Goal: Task Accomplishment & Management: Manage account settings

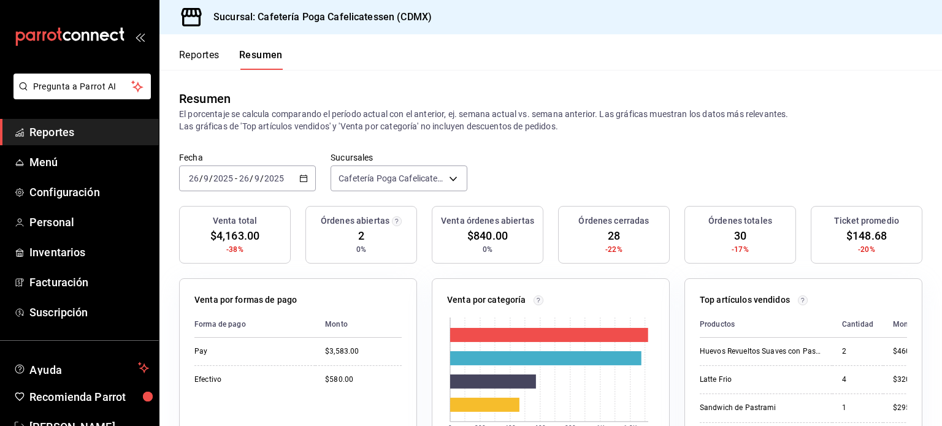
click at [197, 55] on button "Reportes" at bounding box center [199, 59] width 40 height 21
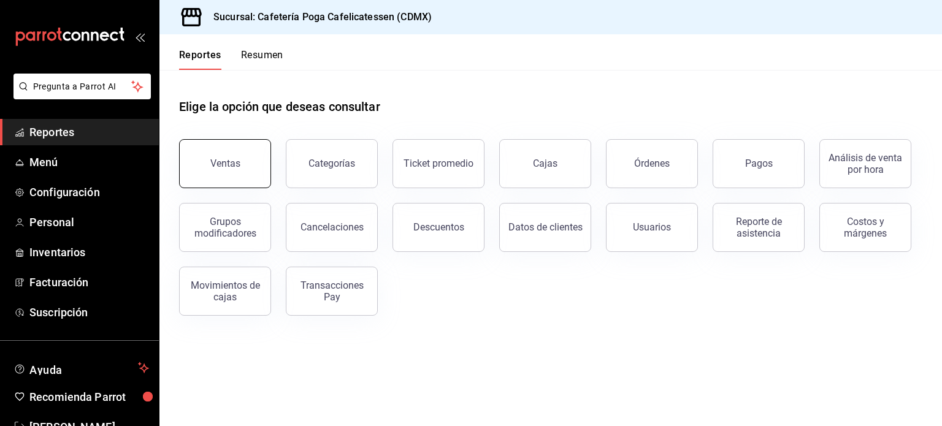
click at [245, 169] on button "Ventas" at bounding box center [225, 163] width 92 height 49
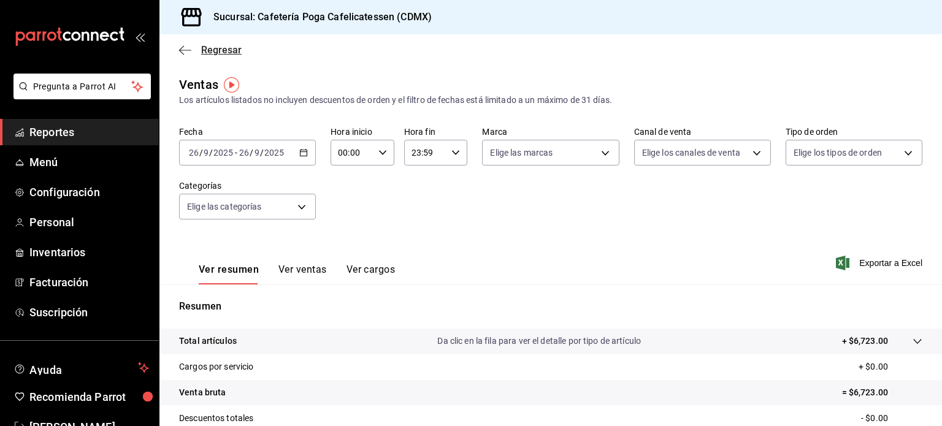
click at [214, 53] on span "Regresar" at bounding box center [221, 50] width 40 height 12
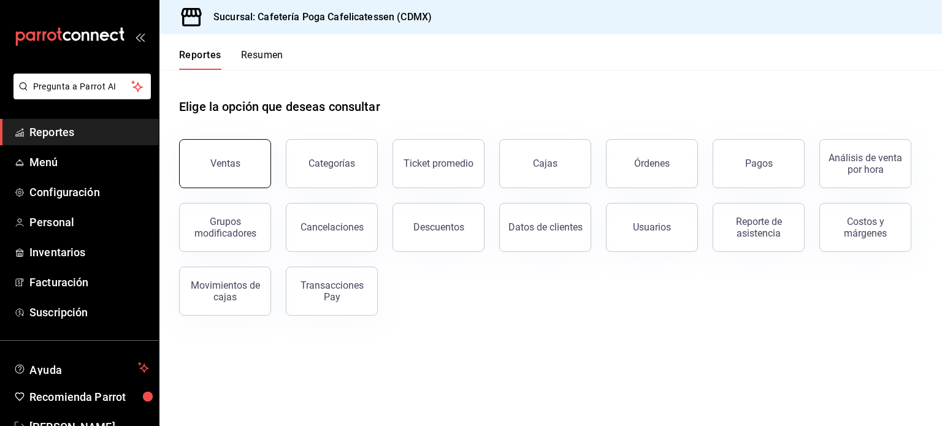
click at [247, 157] on button "Ventas" at bounding box center [225, 163] width 92 height 49
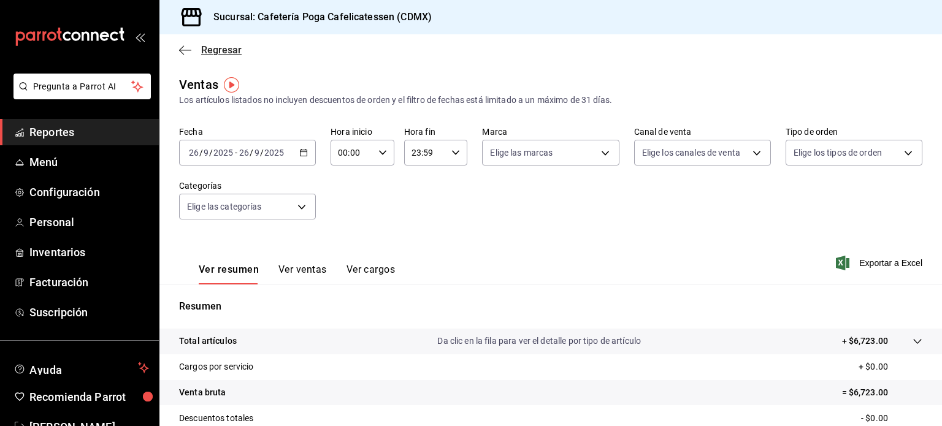
click at [196, 53] on span "Regresar" at bounding box center [210, 50] width 63 height 12
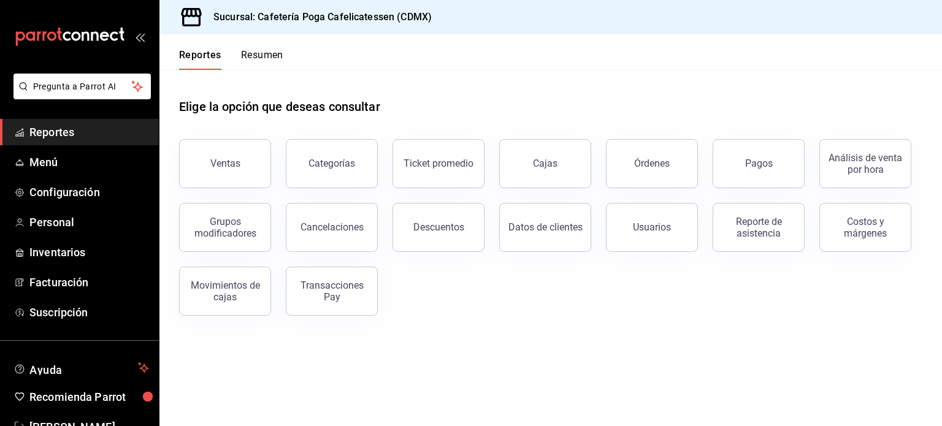
click at [253, 55] on button "Resumen" at bounding box center [262, 59] width 42 height 21
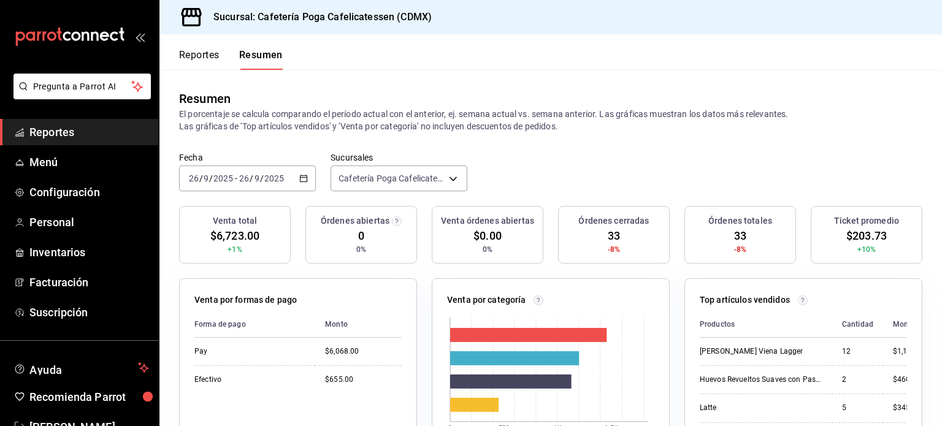
click at [301, 172] on div "[DATE] [DATE] - [DATE] [DATE]" at bounding box center [247, 179] width 137 height 26
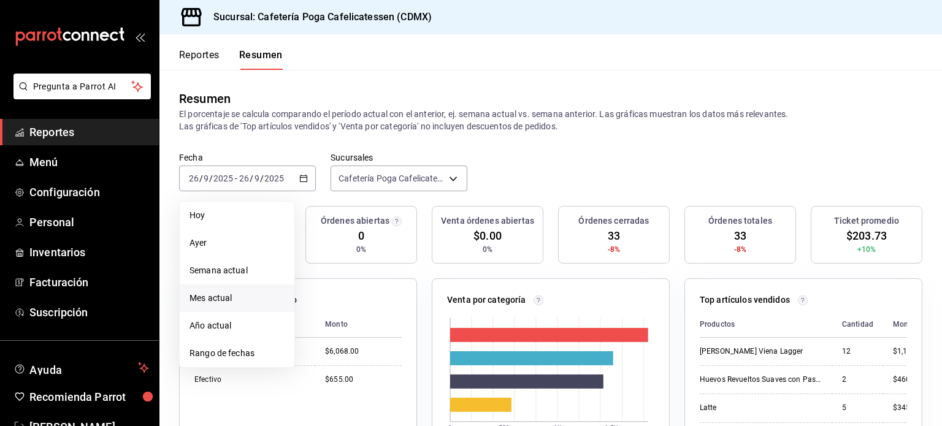
click at [231, 295] on span "Mes actual" at bounding box center [237, 298] width 95 height 13
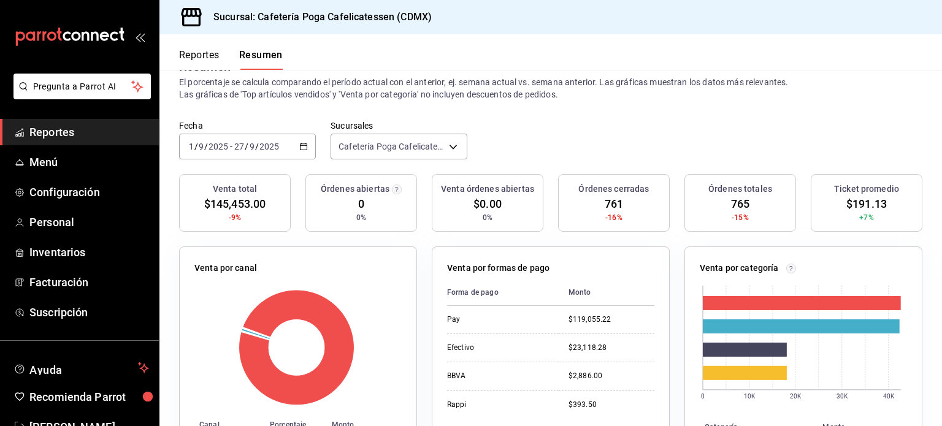
scroll to position [31, 0]
click at [255, 144] on span "/" at bounding box center [257, 147] width 4 height 10
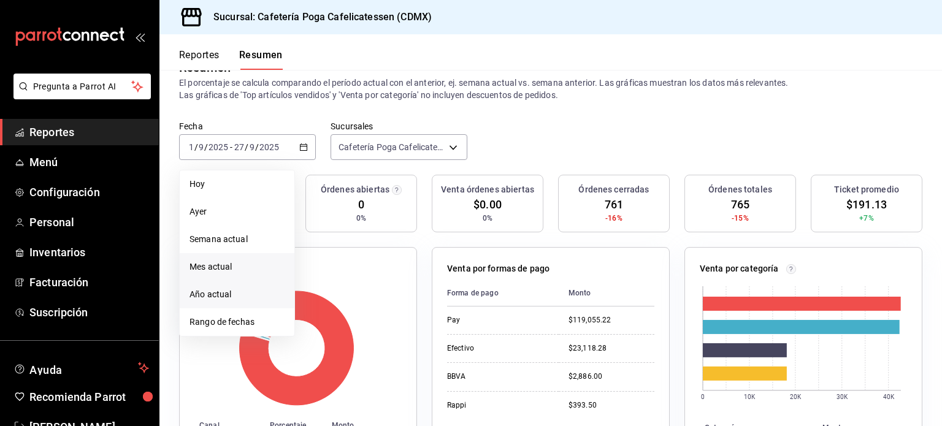
click at [226, 294] on span "Año actual" at bounding box center [237, 294] width 95 height 13
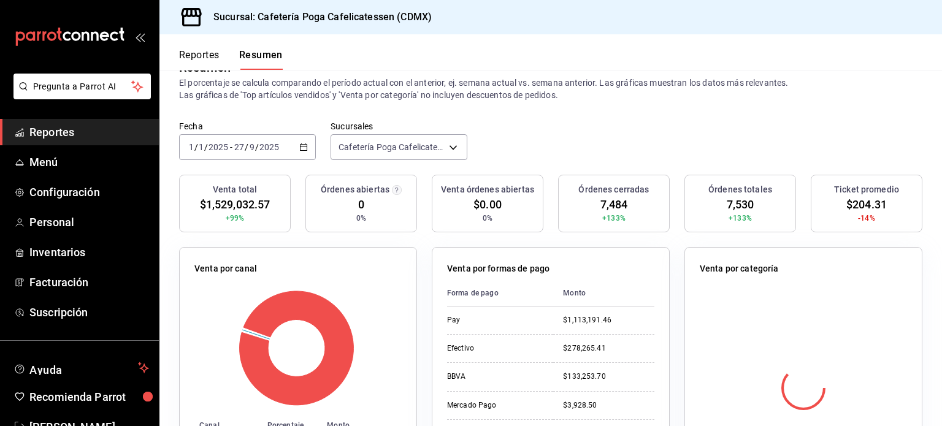
click at [282, 152] on div "[DATE] [DATE] - [DATE] [DATE]" at bounding box center [247, 147] width 137 height 26
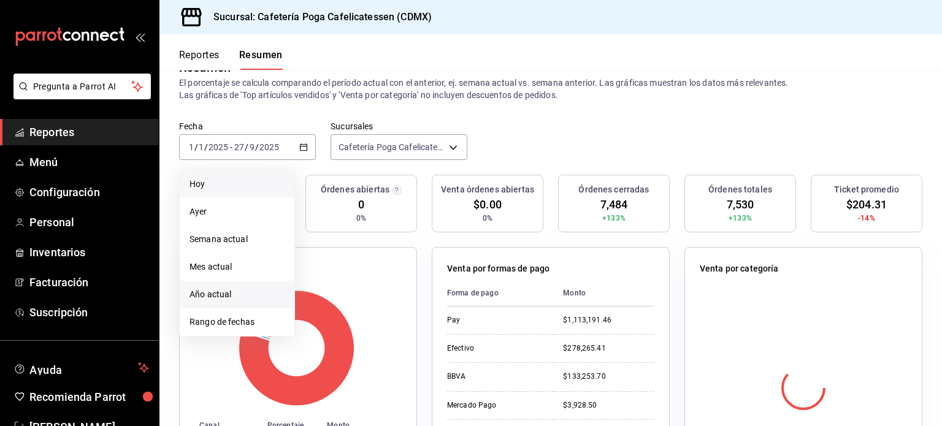
click at [245, 180] on span "Hoy" at bounding box center [237, 184] width 95 height 13
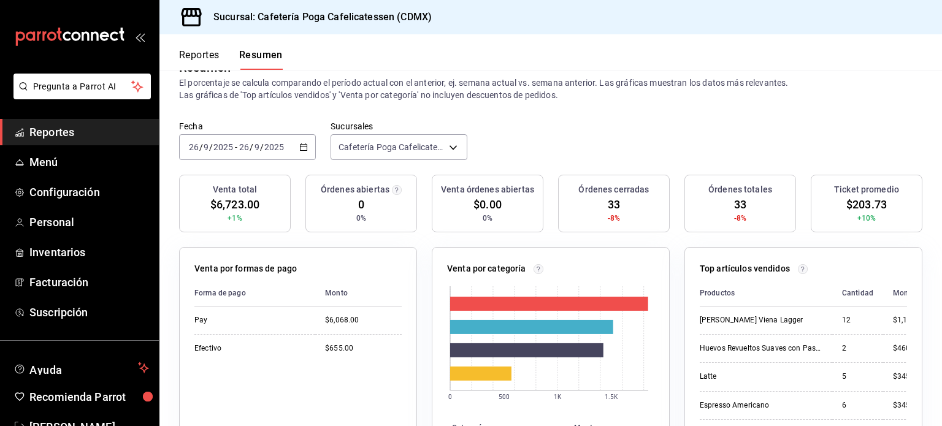
click at [281, 147] on input "2025" at bounding box center [274, 147] width 21 height 10
click at [45, 166] on span "Menú" at bounding box center [89, 162] width 120 height 17
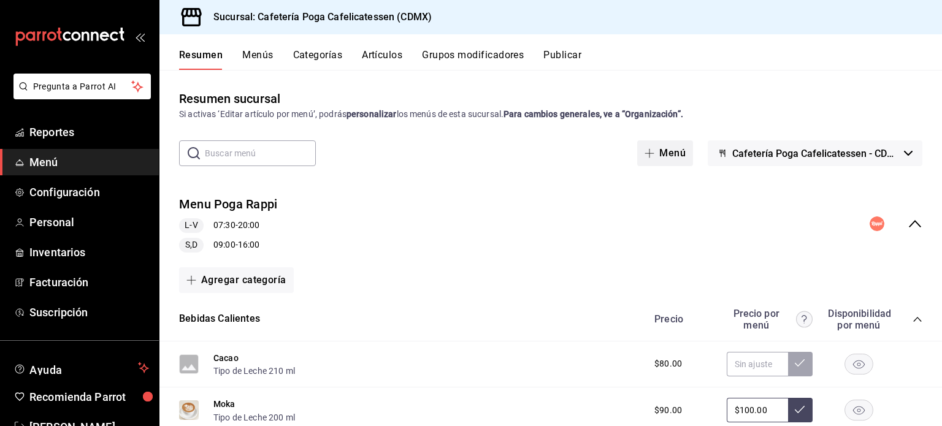
click at [650, 151] on span "button" at bounding box center [652, 153] width 15 height 10
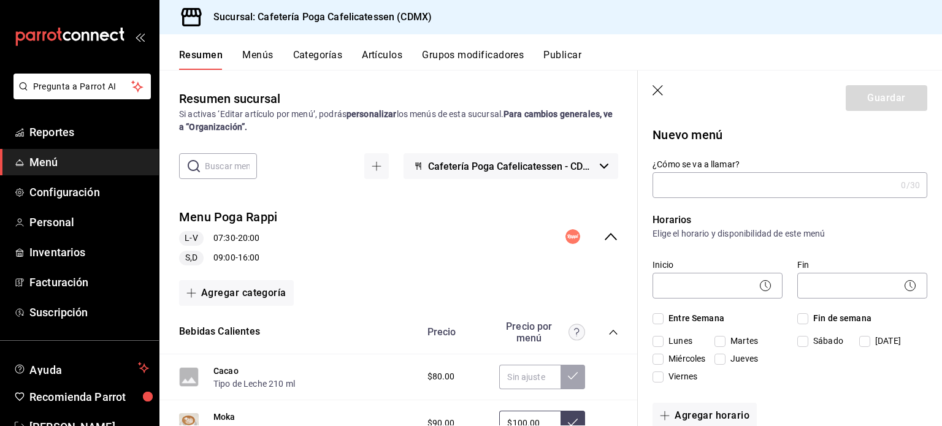
click at [729, 186] on input "¿Cómo se va a llamar?" at bounding box center [775, 185] width 244 height 25
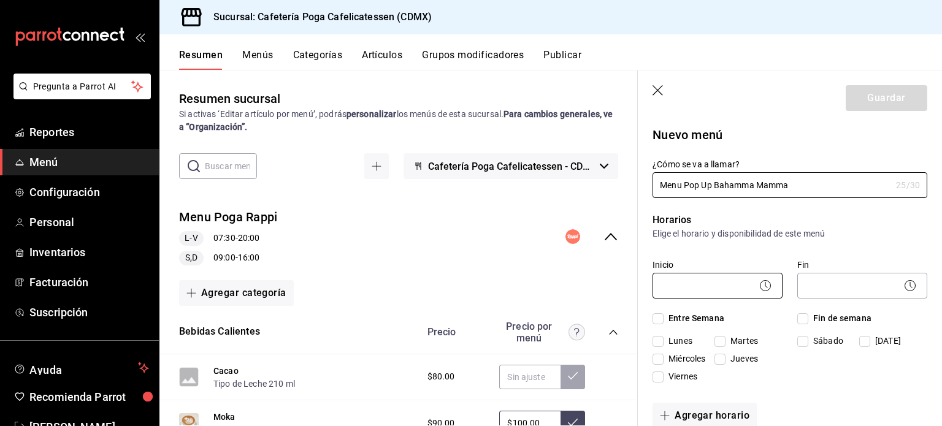
type input "Menu Pop Up Bahamma Mamma"
click at [703, 290] on body "Pregunta a Parrot AI Reportes Menú Configuración Personal Inventarios Facturaci…" at bounding box center [471, 213] width 942 height 426
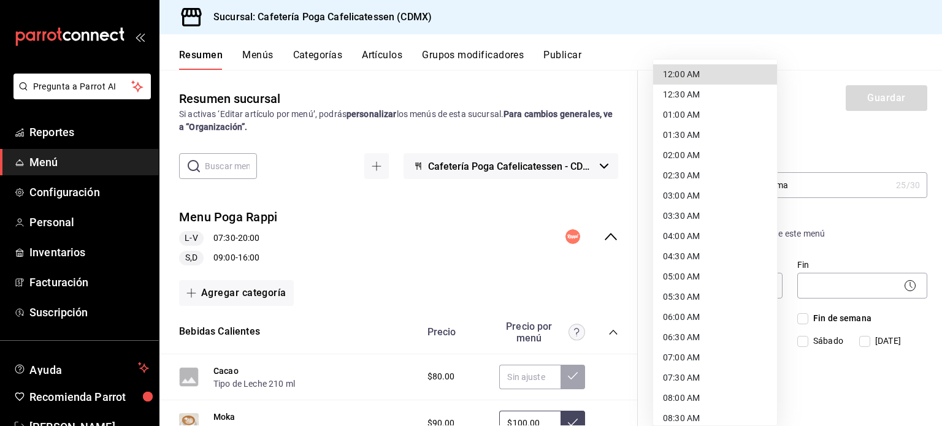
click at [858, 215] on div at bounding box center [471, 213] width 942 height 426
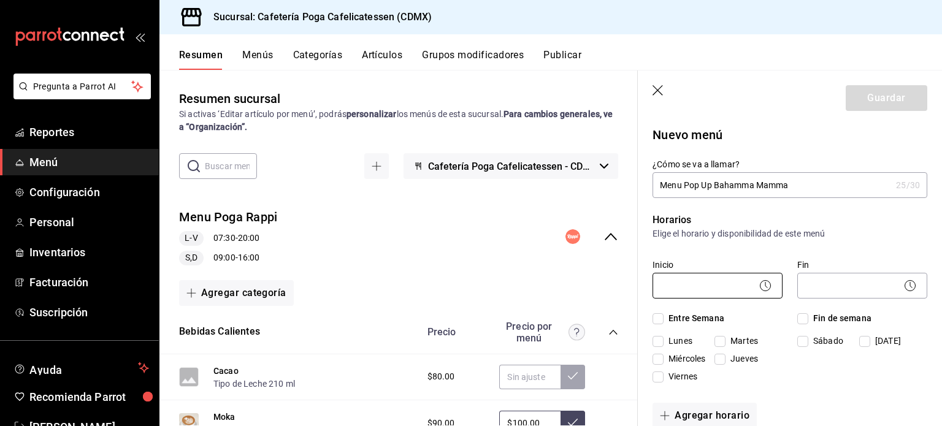
click at [731, 291] on body "Pregunta a Parrot AI Reportes Menú Configuración Personal Inventarios Facturaci…" at bounding box center [471, 213] width 942 height 426
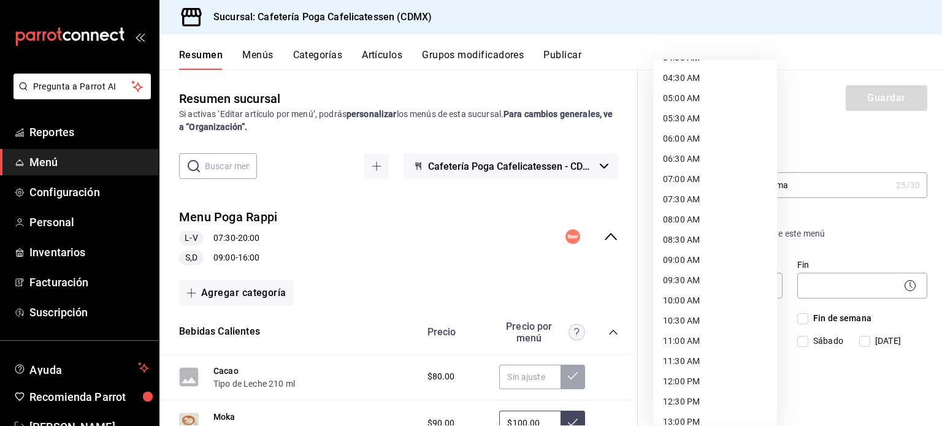
scroll to position [179, 0]
click at [682, 254] on li "09:00 AM" at bounding box center [715, 260] width 124 height 20
type input "09:00"
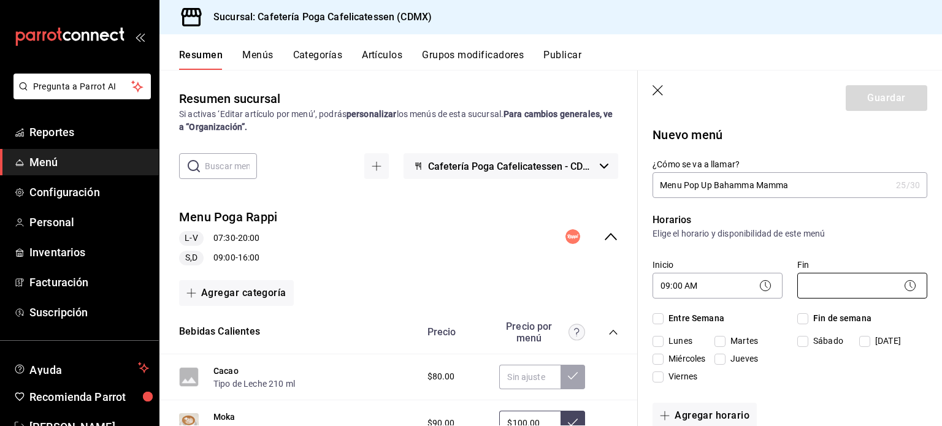
click at [825, 287] on body "Pregunta a Parrot AI Reportes Menú Configuración Personal Inventarios Facturaci…" at bounding box center [471, 213] width 942 height 426
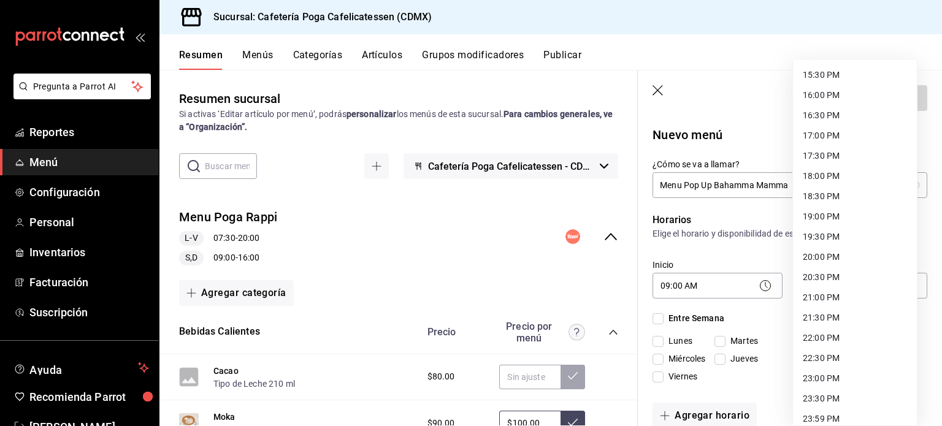
scroll to position [630, 0]
click at [821, 257] on li "20:00 PM" at bounding box center [855, 254] width 124 height 20
type input "20:00"
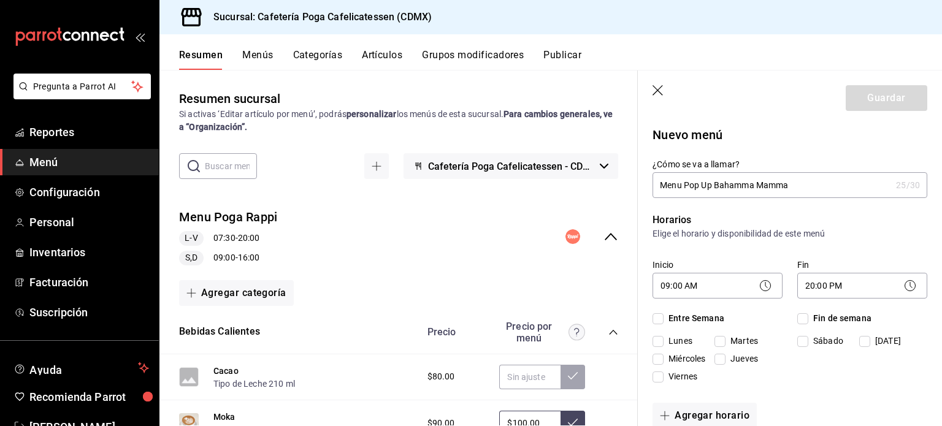
click at [798, 320] on input "Fin de semana" at bounding box center [803, 319] width 11 height 11
checkbox input "true"
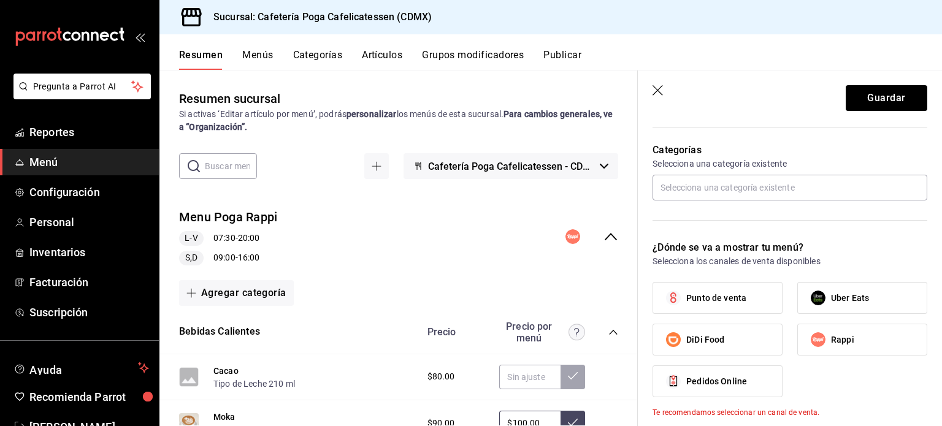
scroll to position [323, 0]
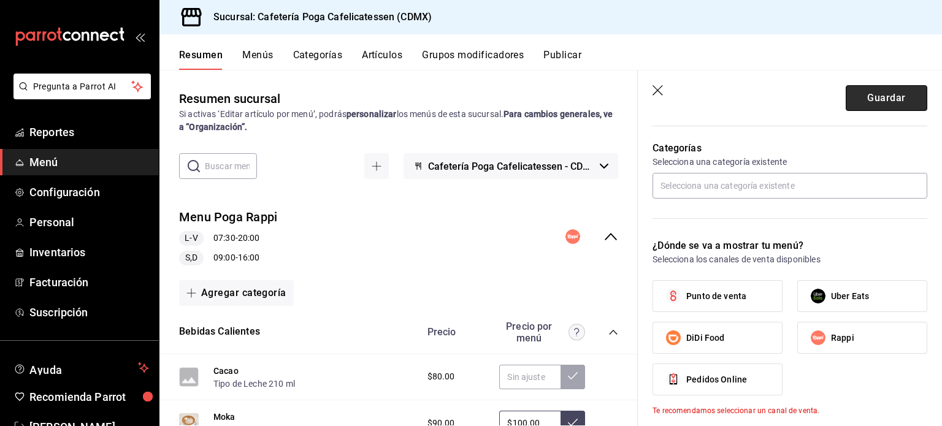
click at [849, 94] on button "Guardar" at bounding box center [887, 98] width 82 height 26
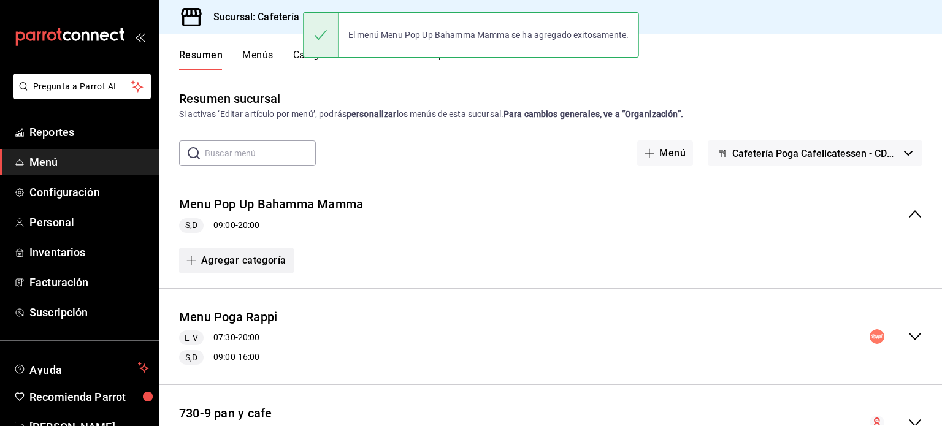
click at [253, 261] on button "Agregar categoría" at bounding box center [236, 261] width 115 height 26
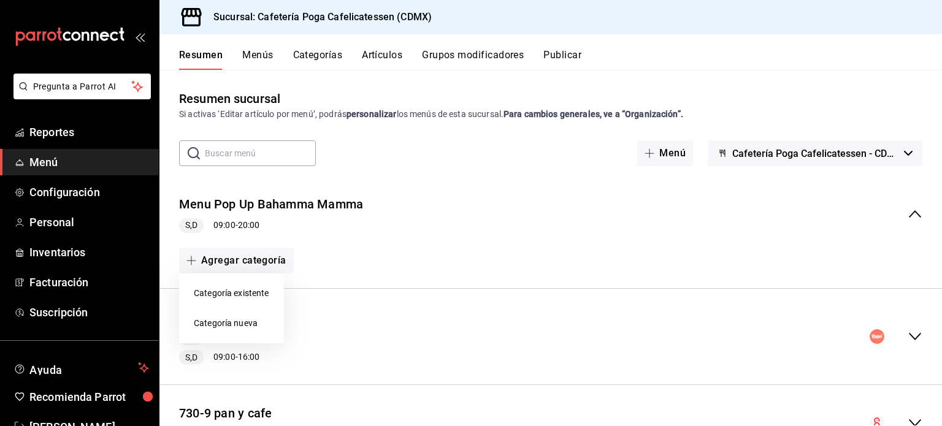
drag, startPoint x: 237, startPoint y: 316, endPoint x: 237, endPoint y: 290, distance: 25.8
click at [237, 290] on ul "Categoría existente Categoría nueva" at bounding box center [231, 309] width 105 height 70
click at [237, 290] on li "Categoría existente" at bounding box center [231, 294] width 105 height 30
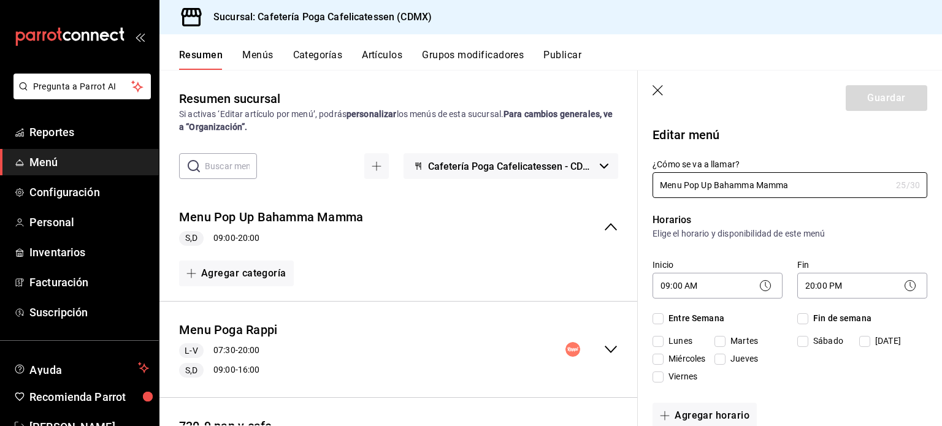
checkbox input "true"
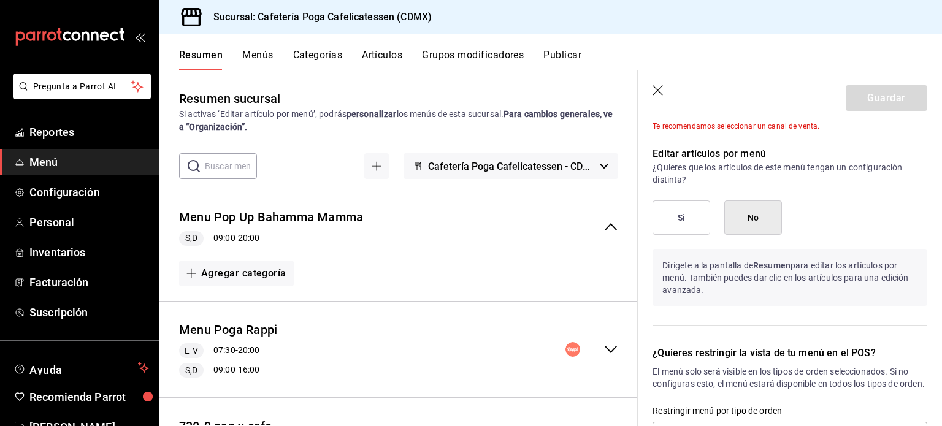
scroll to position [606, 0]
click at [698, 220] on button "Si" at bounding box center [682, 219] width 58 height 34
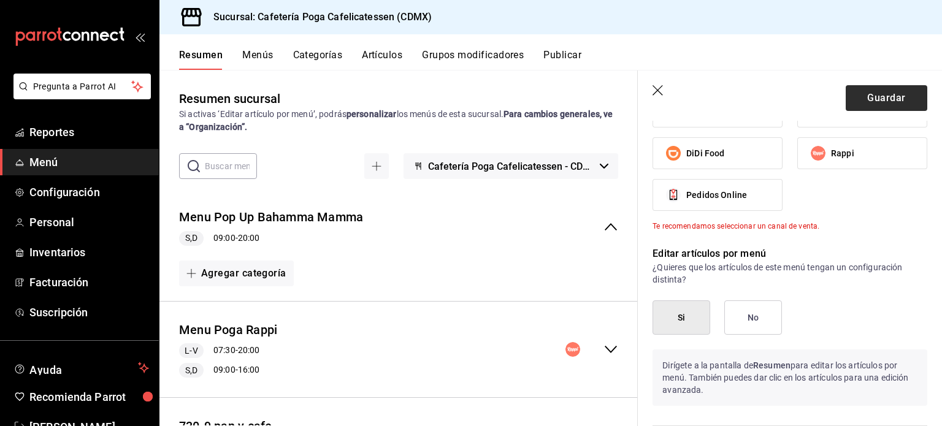
scroll to position [515, 0]
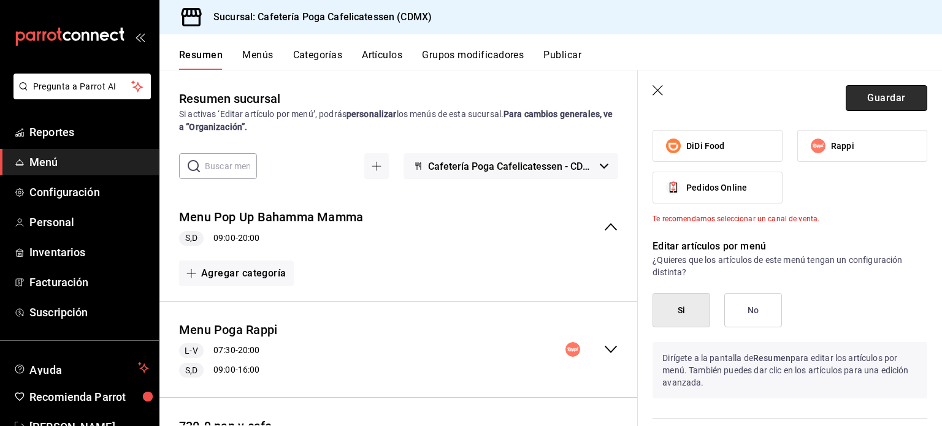
click at [876, 102] on button "Guardar" at bounding box center [887, 98] width 82 height 26
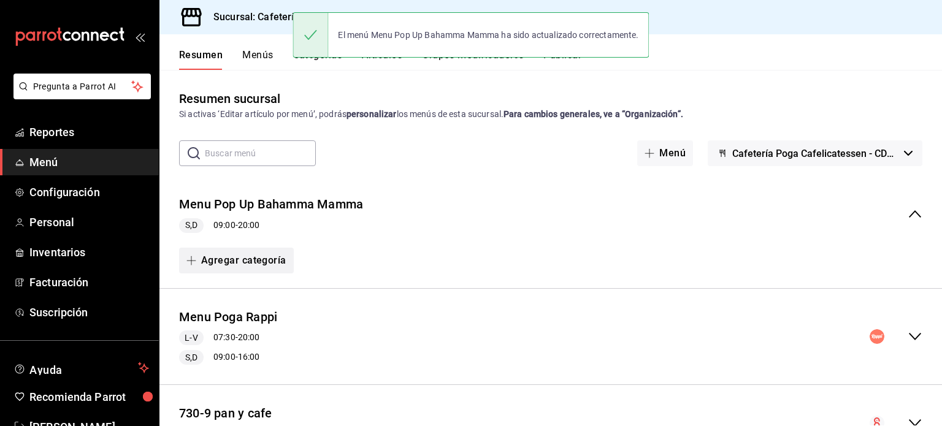
click at [238, 260] on button "Agregar categoría" at bounding box center [236, 261] width 115 height 26
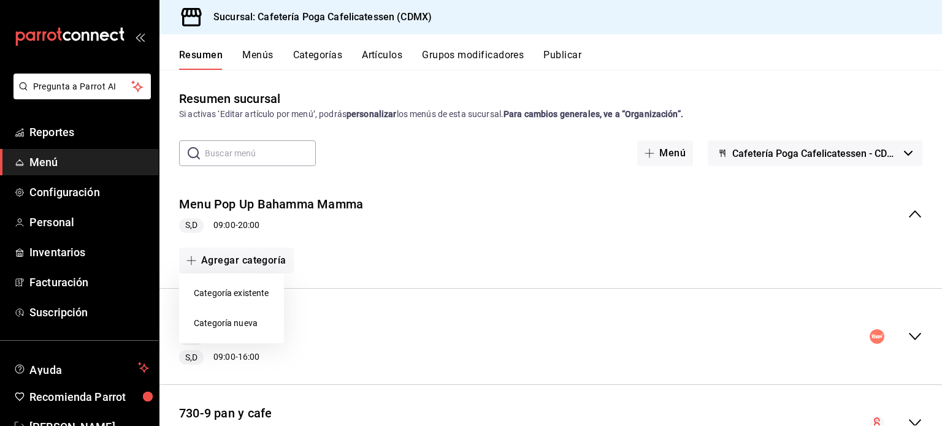
click at [227, 294] on li "Categoría existente" at bounding box center [231, 294] width 105 height 30
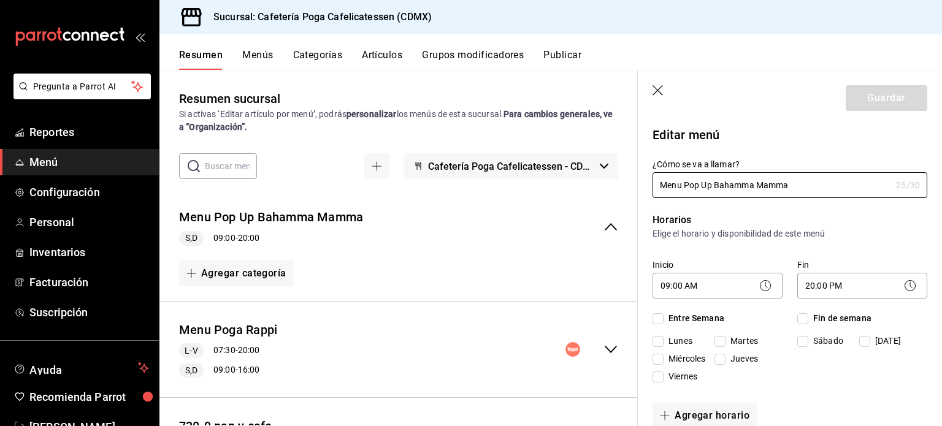
checkbox input "true"
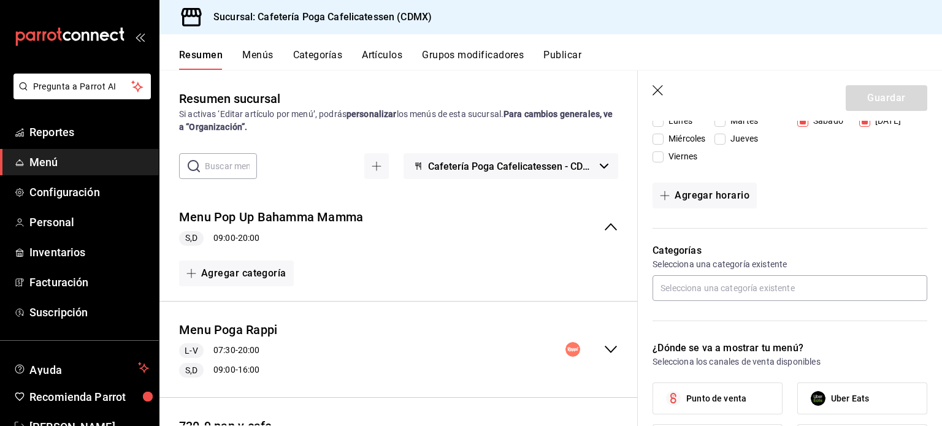
scroll to position [249, 0]
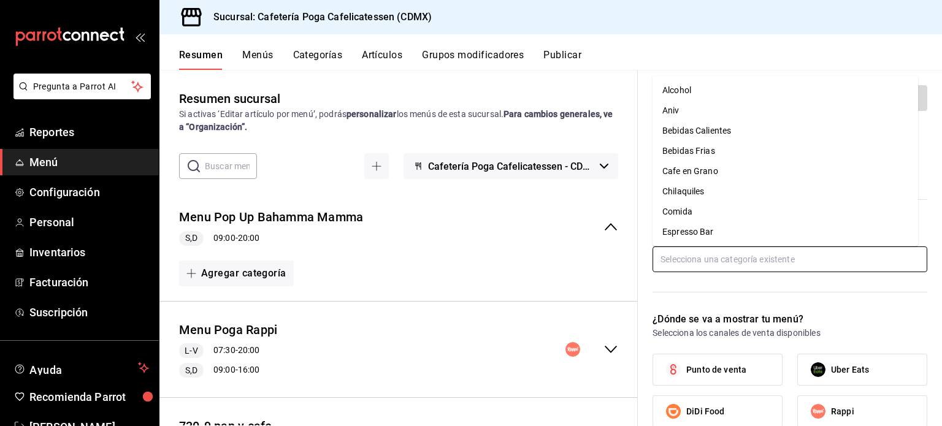
click at [732, 260] on input "text" at bounding box center [790, 260] width 275 height 26
click at [699, 231] on li "Espresso Bar" at bounding box center [786, 232] width 266 height 20
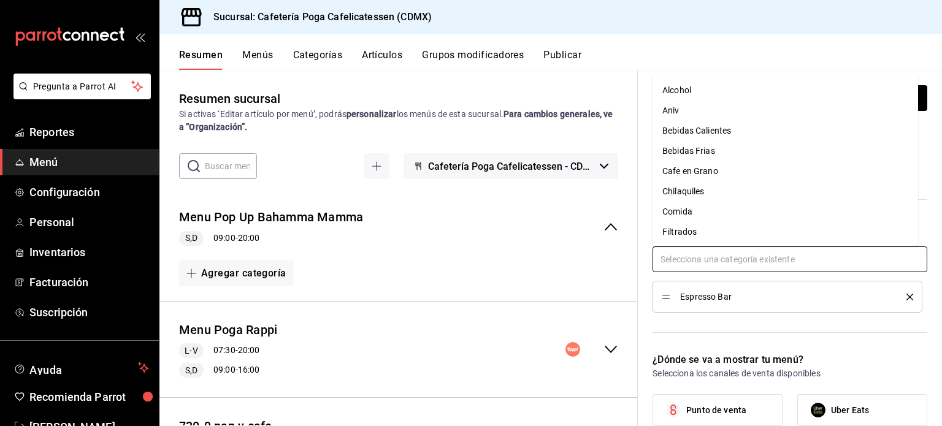
click at [691, 260] on input "text" at bounding box center [790, 260] width 275 height 26
click at [689, 134] on li "Bebidas Calientes" at bounding box center [786, 131] width 266 height 20
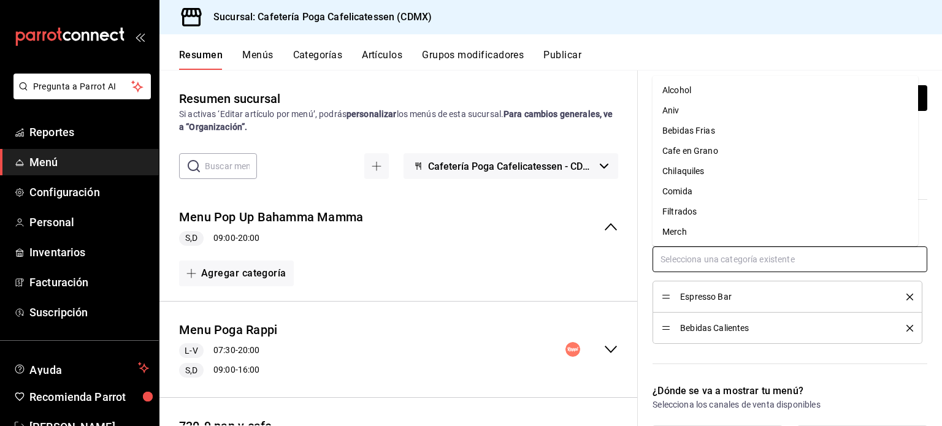
click at [677, 261] on input "text" at bounding box center [790, 260] width 275 height 26
click at [685, 132] on li "Bebidas Frias" at bounding box center [786, 131] width 266 height 20
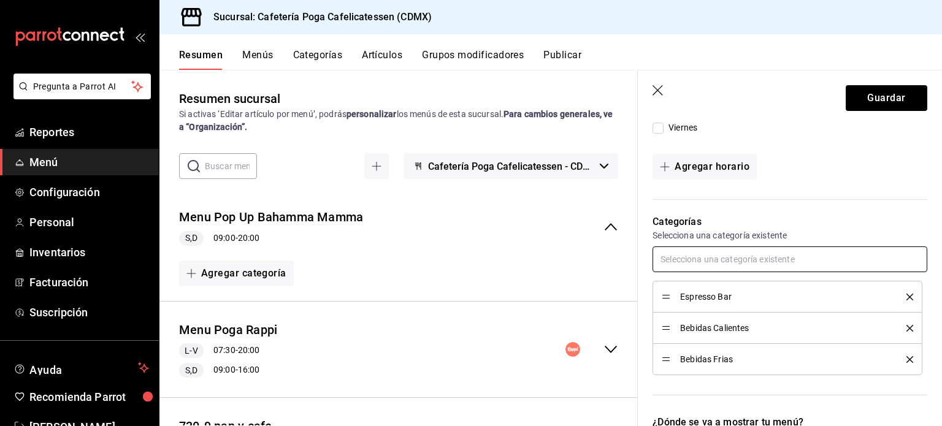
click at [682, 260] on input "text" at bounding box center [790, 260] width 275 height 26
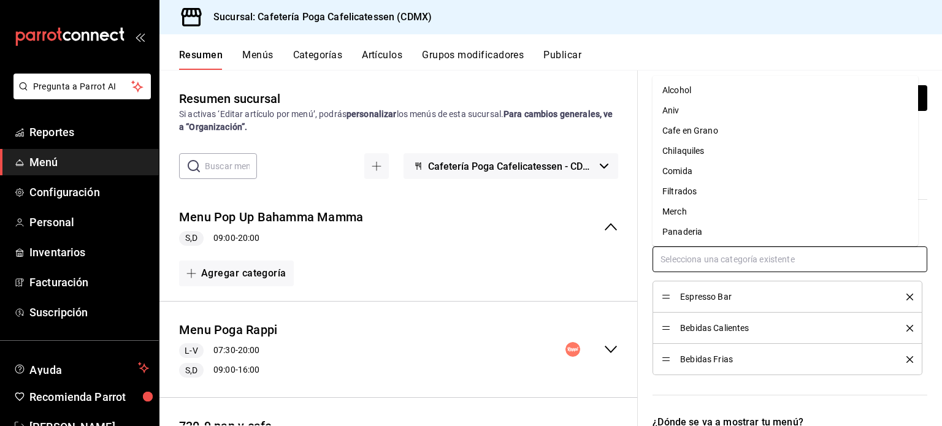
click at [682, 94] on li "Alcohol" at bounding box center [786, 90] width 266 height 20
click at [680, 257] on input "text" at bounding box center [790, 260] width 275 height 26
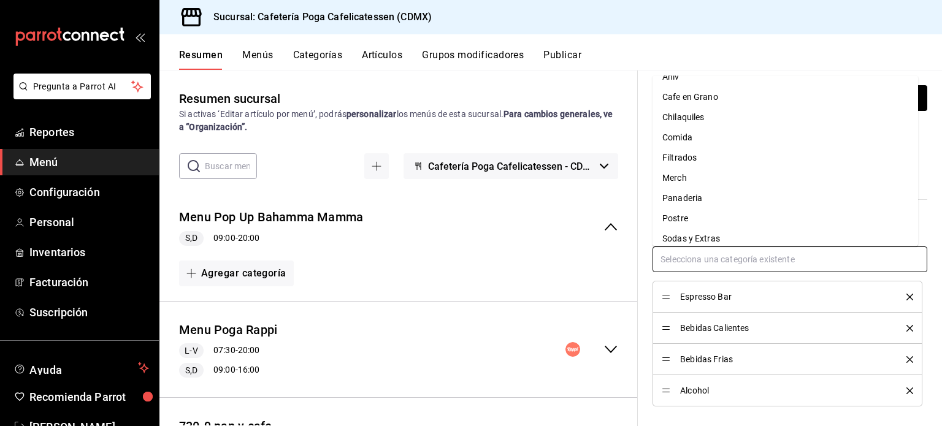
scroll to position [14, 0]
click at [682, 156] on li "Filtrados" at bounding box center [786, 157] width 266 height 20
click at [687, 261] on input "text" at bounding box center [790, 260] width 275 height 26
click at [691, 154] on li "Comida" at bounding box center [786, 151] width 266 height 20
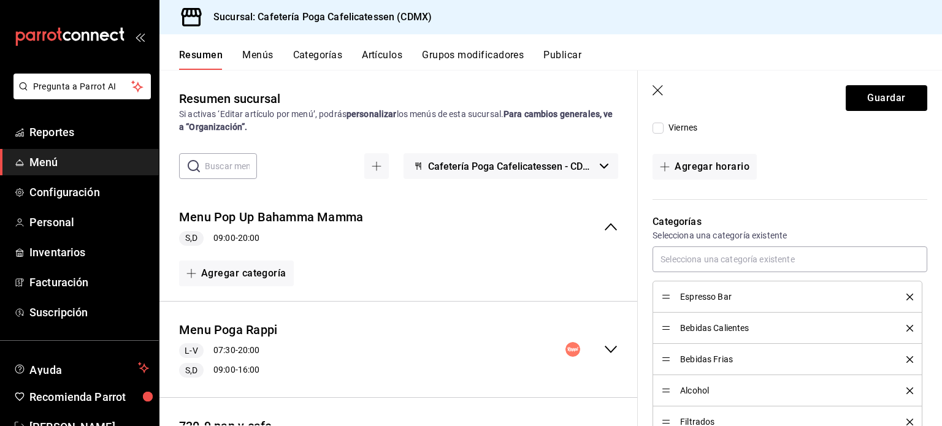
click at [660, 89] on icon "button" at bounding box center [659, 91] width 12 height 12
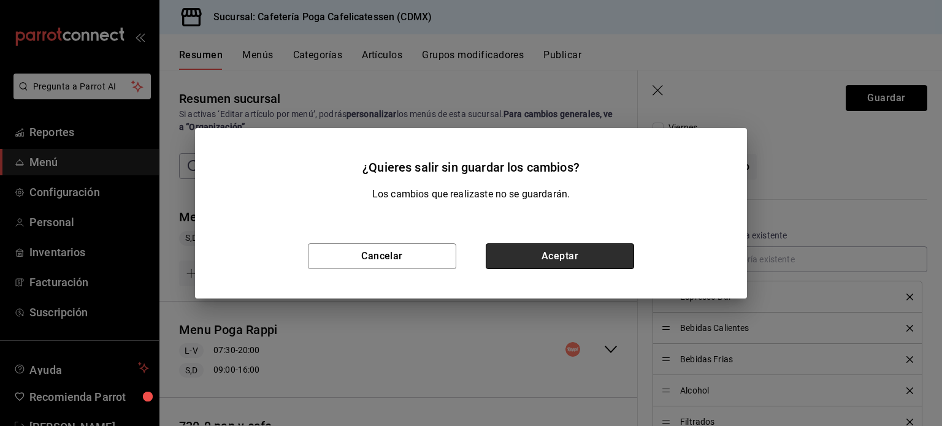
click at [573, 256] on button "Aceptar" at bounding box center [560, 257] width 148 height 26
type input "1758983935895"
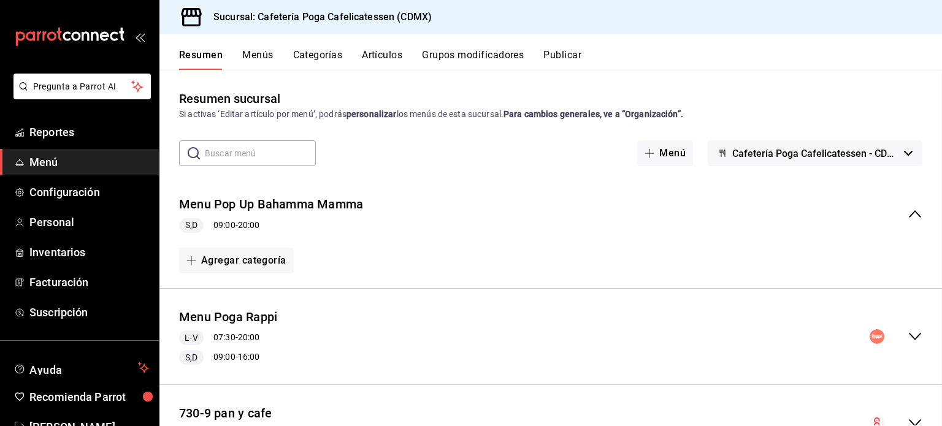
checkbox input "false"
click at [218, 265] on button "Agregar categoría" at bounding box center [236, 261] width 115 height 26
click at [601, 280] on div at bounding box center [471, 213] width 942 height 426
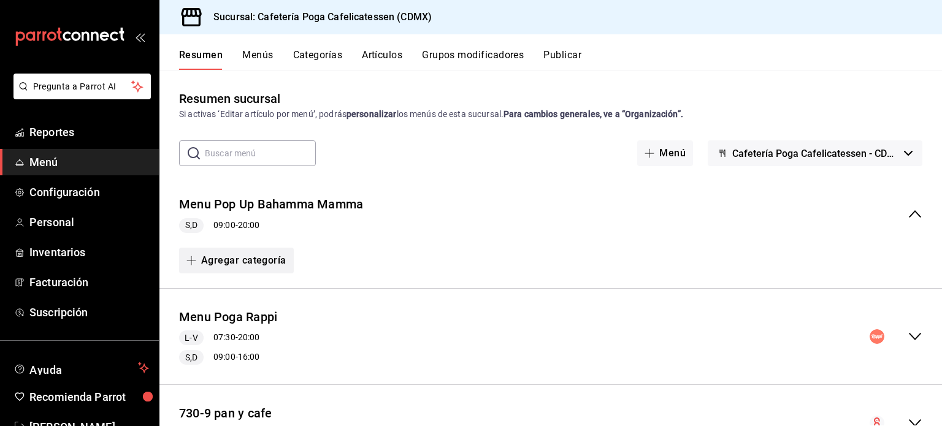
click at [261, 258] on button "Agregar categoría" at bounding box center [236, 261] width 115 height 26
click at [284, 229] on div at bounding box center [471, 213] width 942 height 426
click at [253, 262] on button "Agregar categoría" at bounding box center [236, 261] width 115 height 26
click at [242, 299] on li "Categoría existente" at bounding box center [231, 294] width 105 height 30
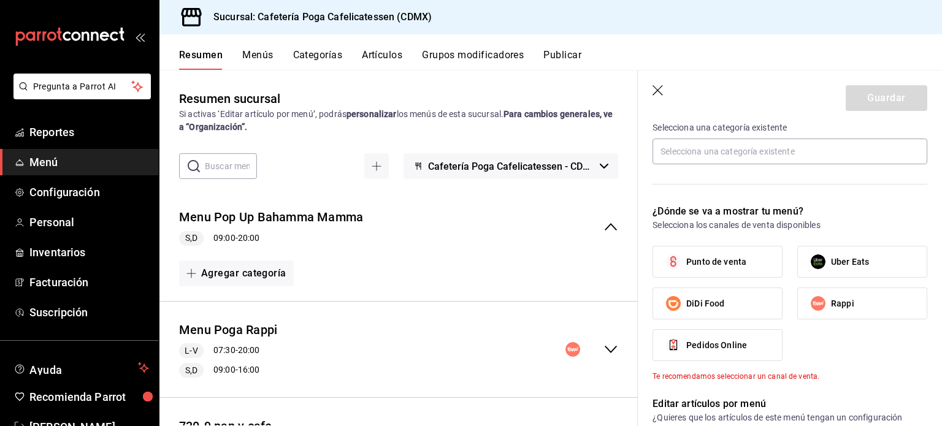
scroll to position [339, 0]
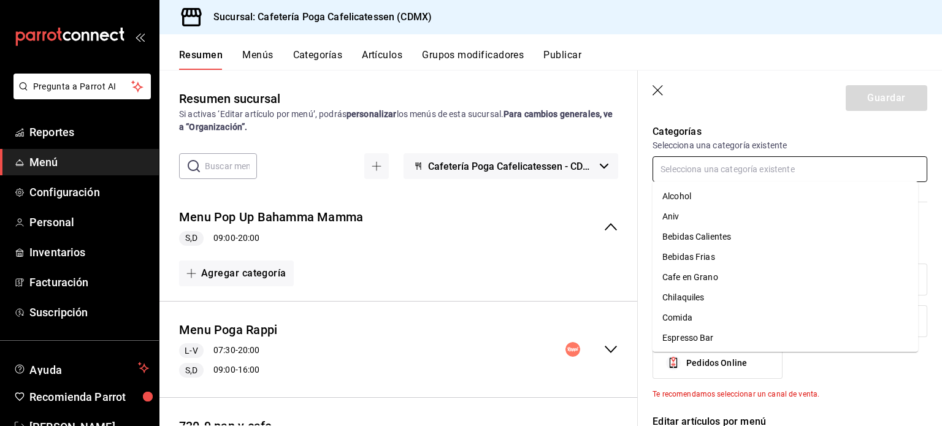
click at [701, 175] on input "text" at bounding box center [790, 169] width 275 height 26
click at [706, 315] on li "Comida" at bounding box center [786, 318] width 266 height 20
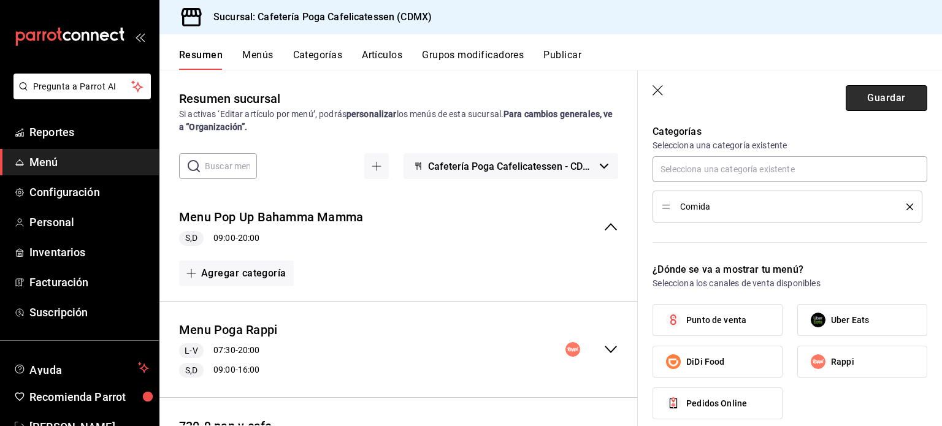
click at [864, 97] on button "Guardar" at bounding box center [887, 98] width 82 height 26
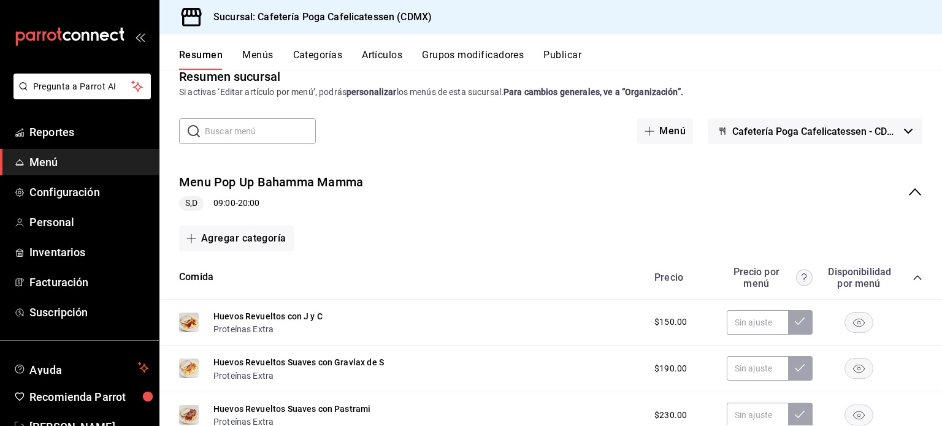
scroll to position [24, 0]
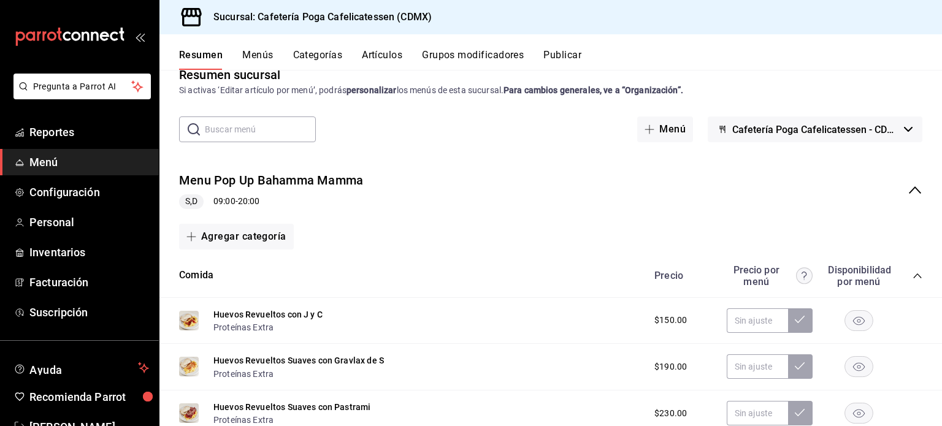
click at [852, 321] on rect "button" at bounding box center [859, 320] width 28 height 20
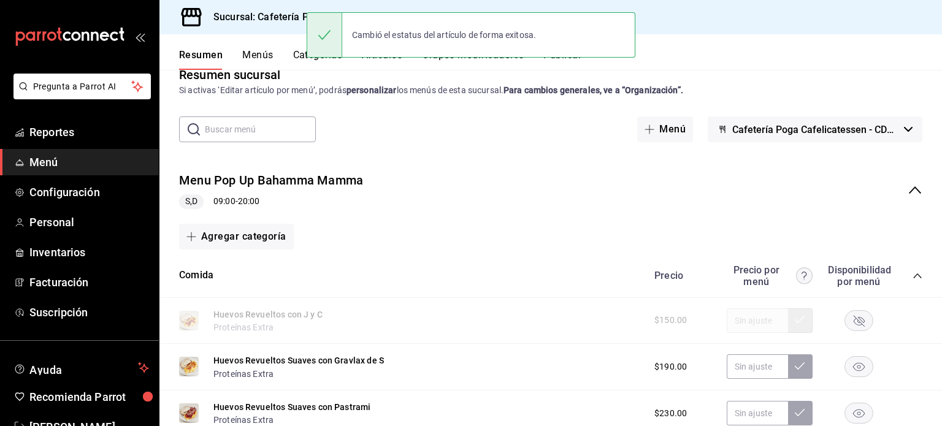
click at [850, 363] on rect "button" at bounding box center [859, 367] width 28 height 20
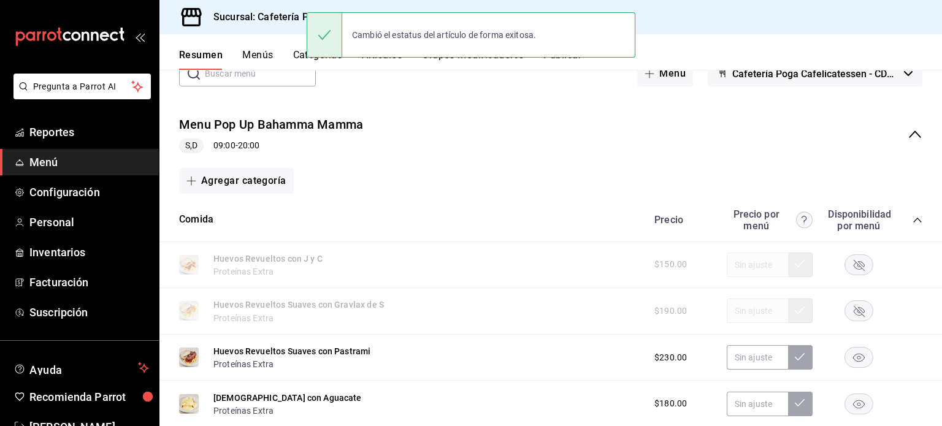
scroll to position [80, 0]
click at [851, 360] on rect "button" at bounding box center [859, 357] width 28 height 20
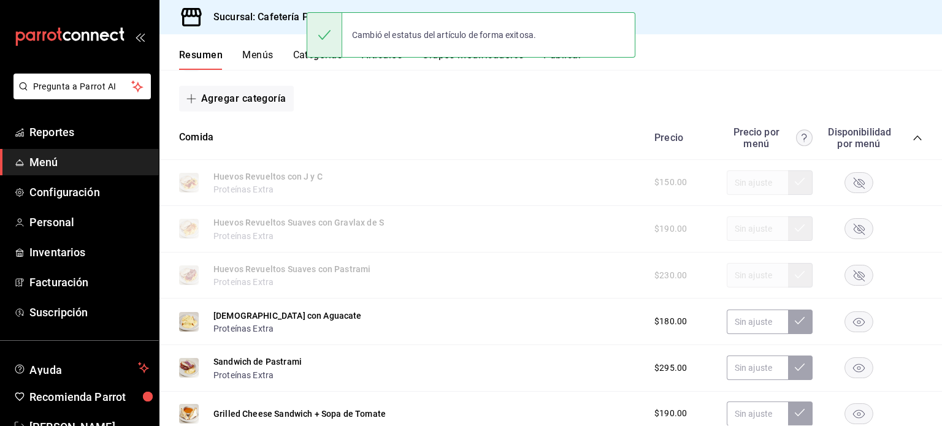
scroll to position [184, 0]
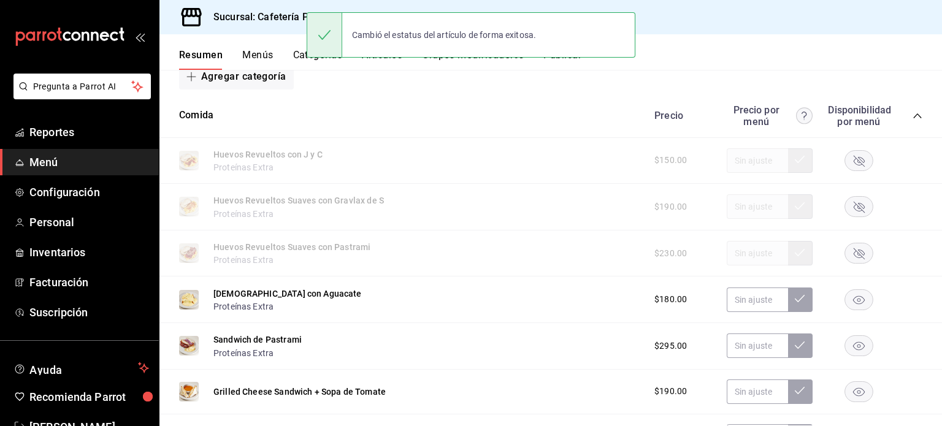
click at [845, 307] on rect "button" at bounding box center [859, 300] width 28 height 20
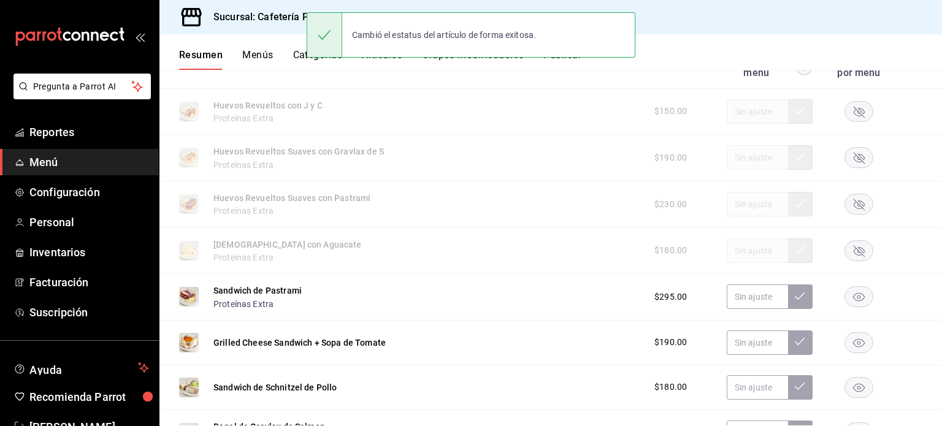
scroll to position [234, 0]
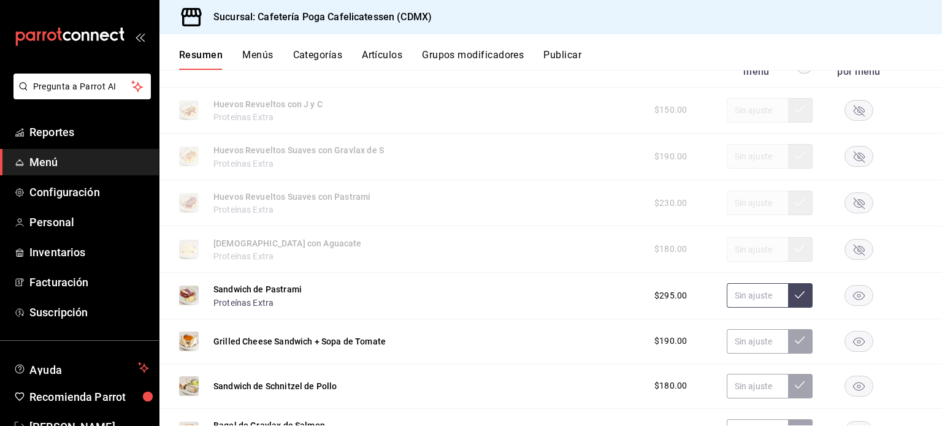
click at [775, 299] on input "text" at bounding box center [757, 295] width 61 height 25
type input "$200.00"
click at [788, 301] on button at bounding box center [800, 295] width 25 height 25
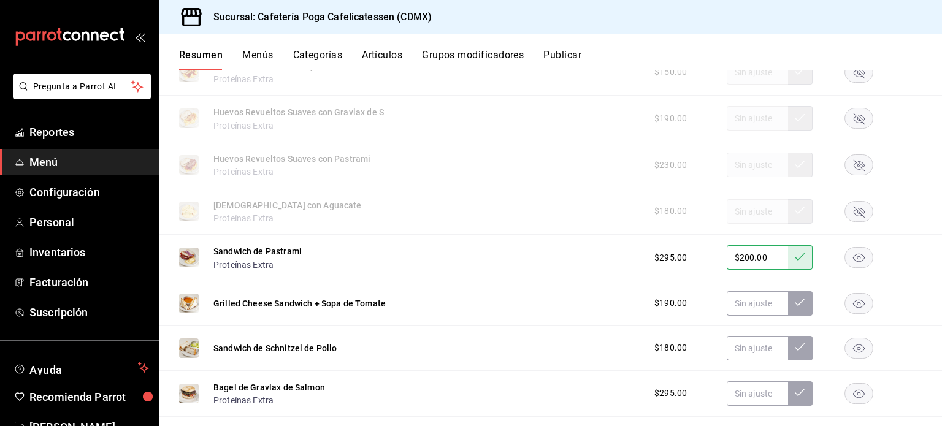
scroll to position [277, 0]
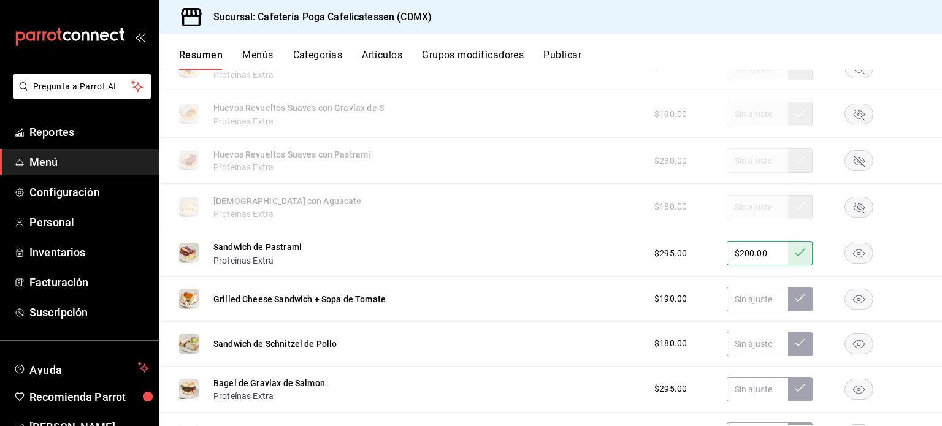
click at [851, 295] on rect "button" at bounding box center [859, 299] width 28 height 20
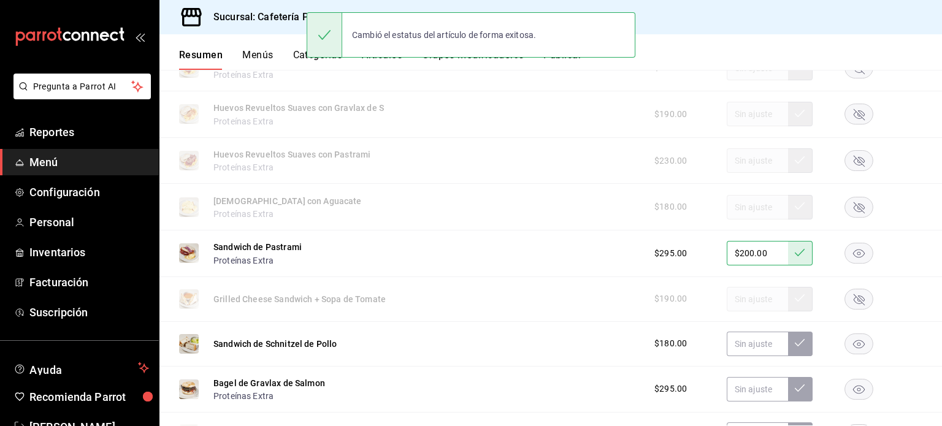
click at [853, 345] on rect "button" at bounding box center [859, 344] width 28 height 20
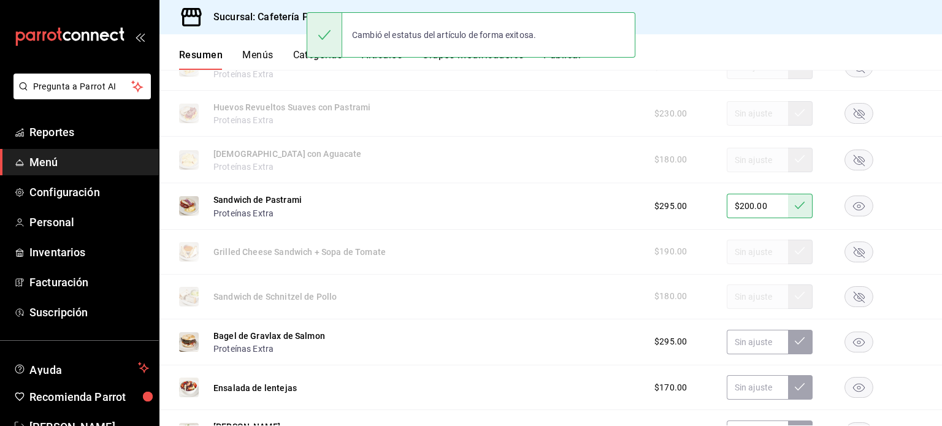
scroll to position [330, 0]
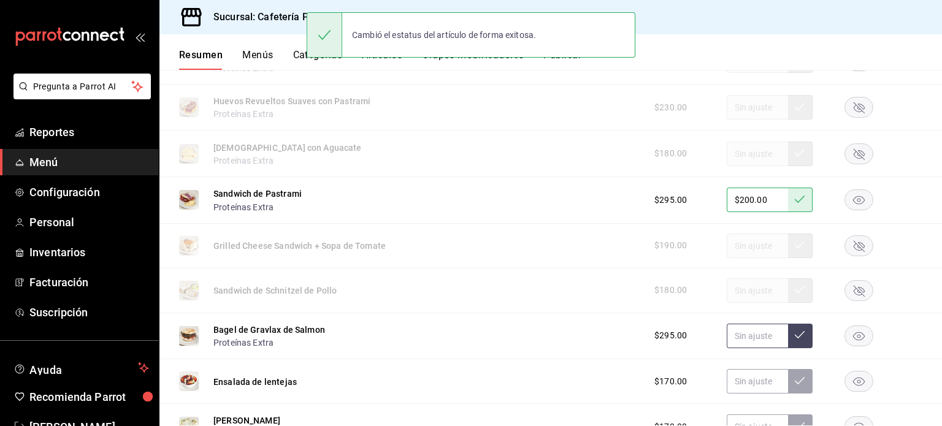
click at [753, 333] on input "text" at bounding box center [757, 336] width 61 height 25
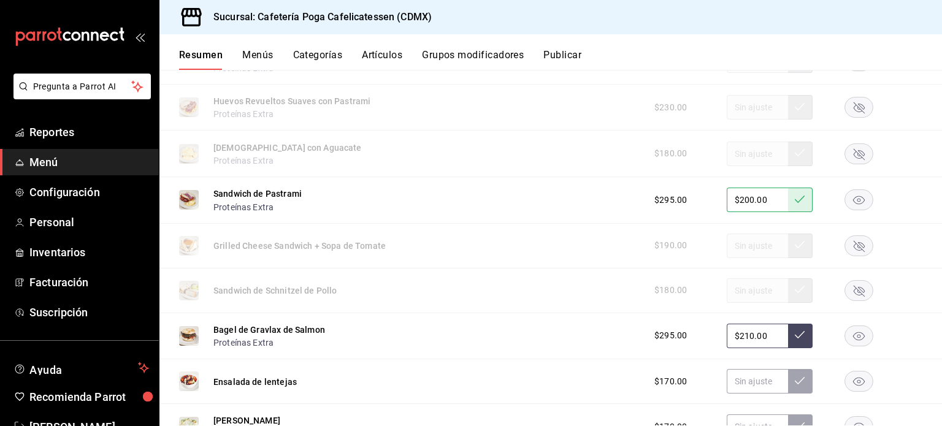
type input "$210.00"
click at [788, 340] on button at bounding box center [800, 336] width 25 height 25
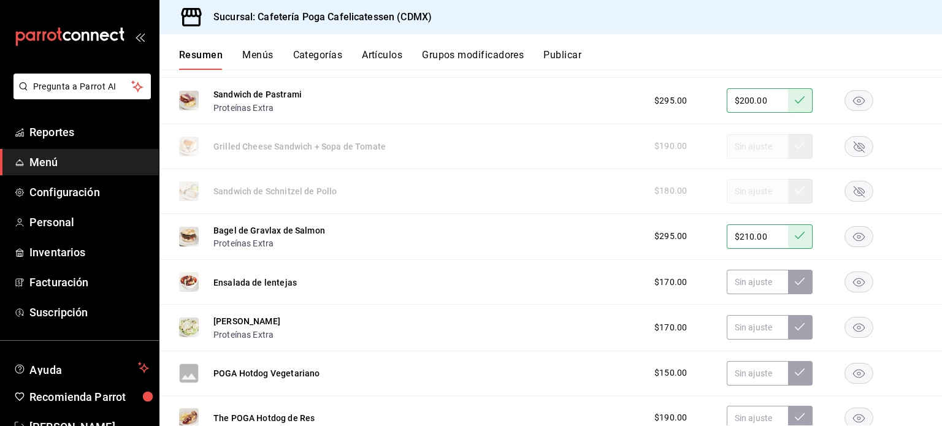
click at [853, 285] on icon "button" at bounding box center [859, 283] width 12 height 9
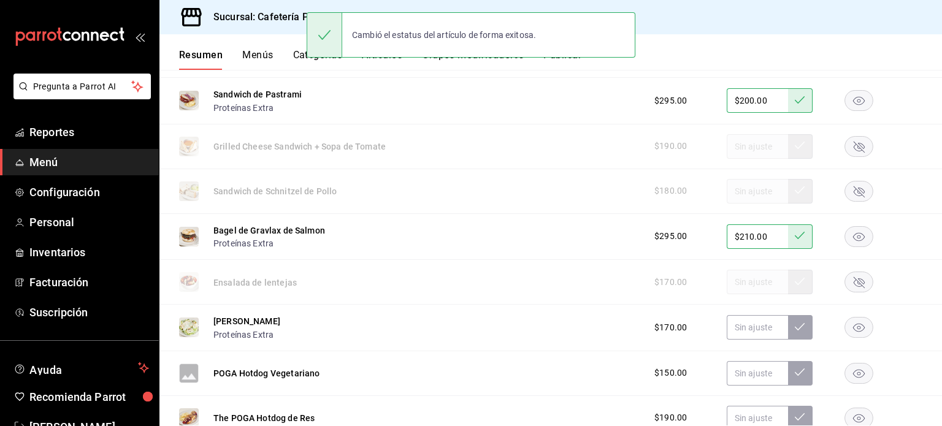
click at [849, 326] on rect "button" at bounding box center [859, 328] width 28 height 20
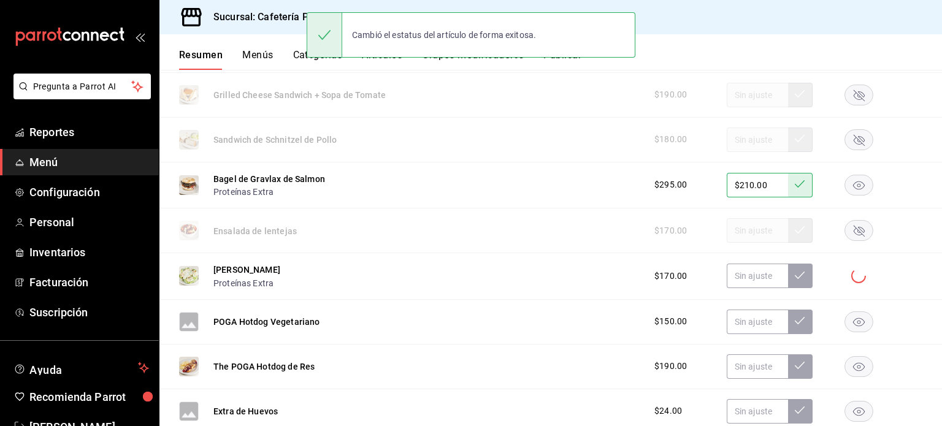
scroll to position [488, 0]
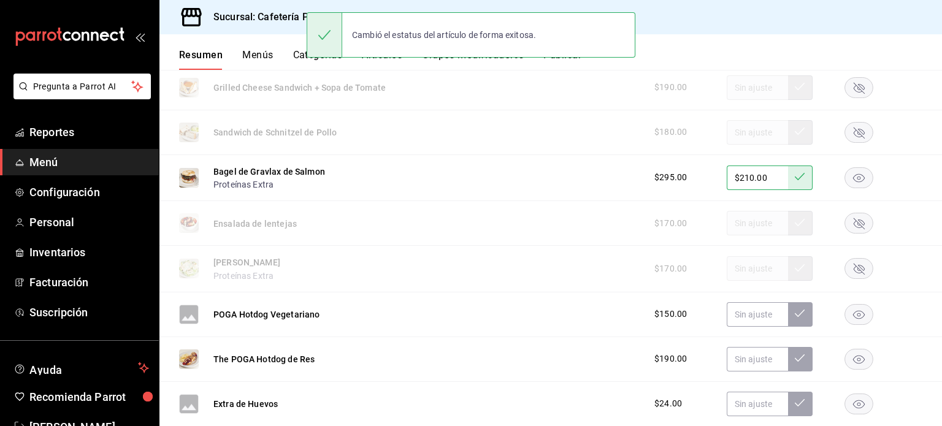
click at [853, 314] on icon "button" at bounding box center [859, 314] width 12 height 9
click at [851, 365] on rect "button" at bounding box center [859, 359] width 28 height 20
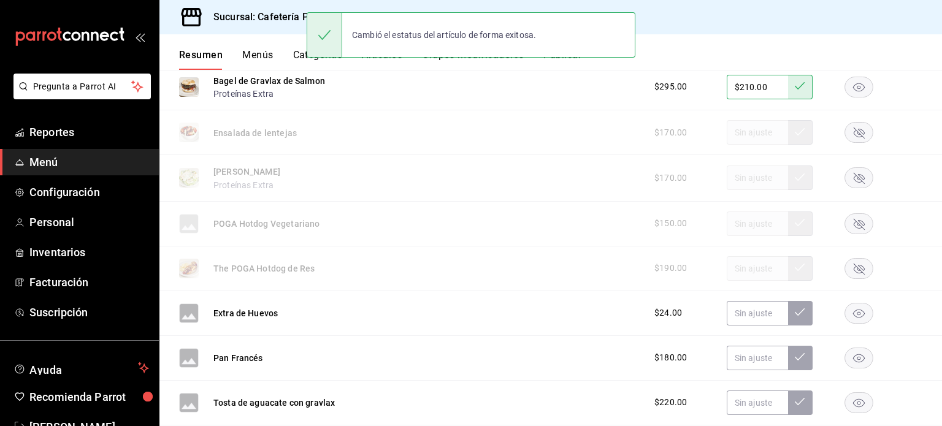
scroll to position [582, 0]
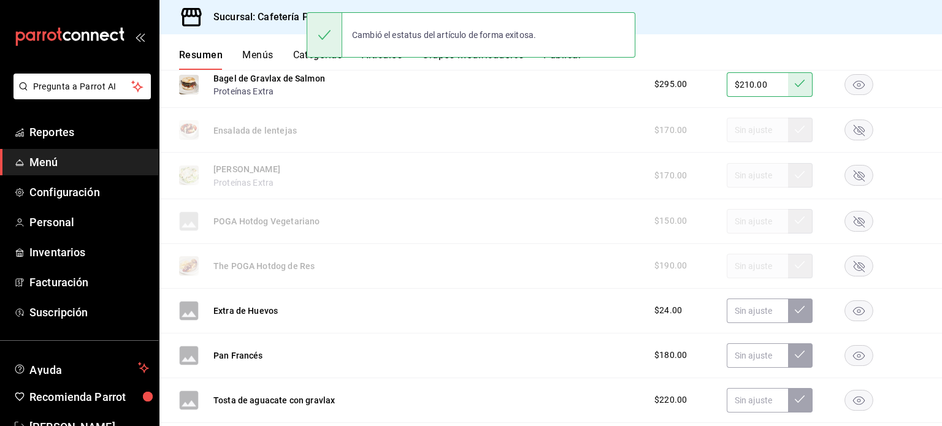
click at [849, 309] on rect "button" at bounding box center [859, 311] width 28 height 20
click at [847, 358] on rect "button" at bounding box center [859, 355] width 28 height 20
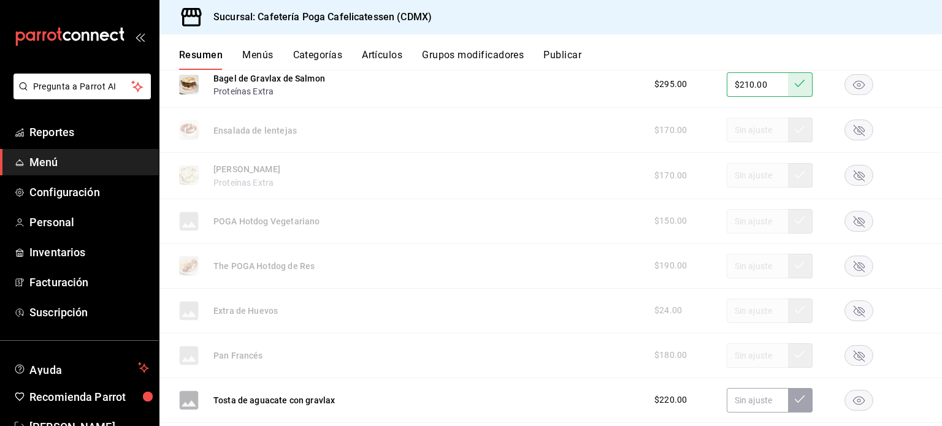
click at [845, 399] on rect "button" at bounding box center [859, 400] width 28 height 20
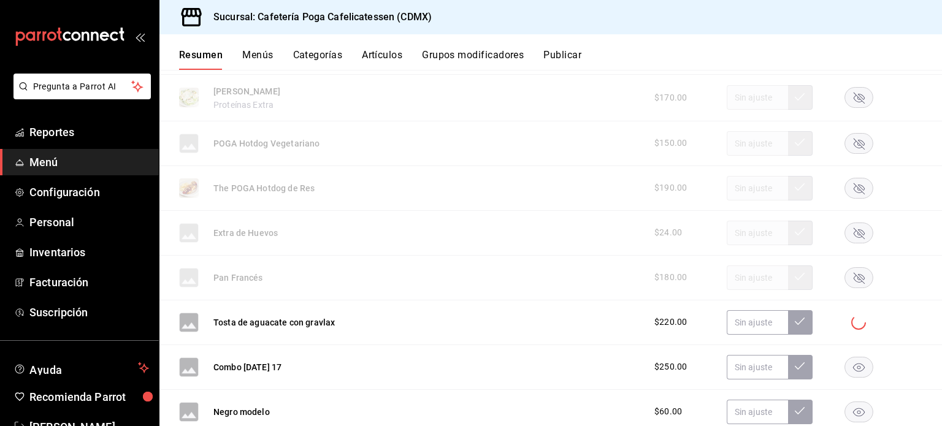
scroll to position [677, 0]
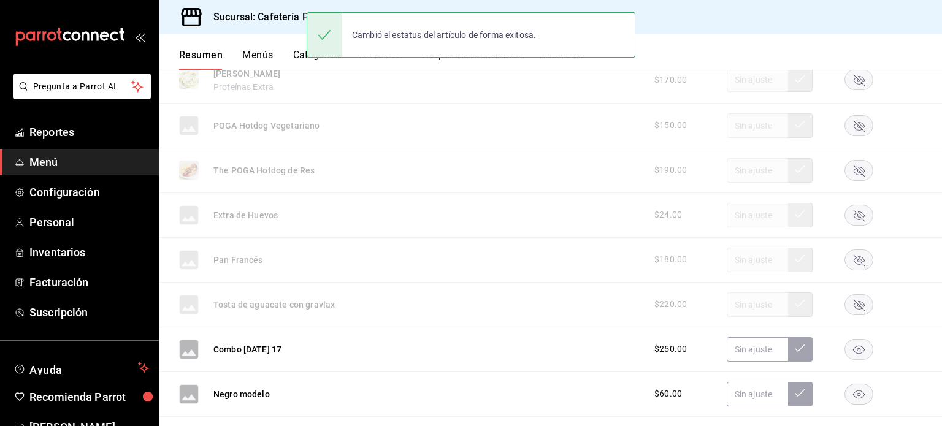
click at [856, 350] on rect "button" at bounding box center [859, 349] width 28 height 20
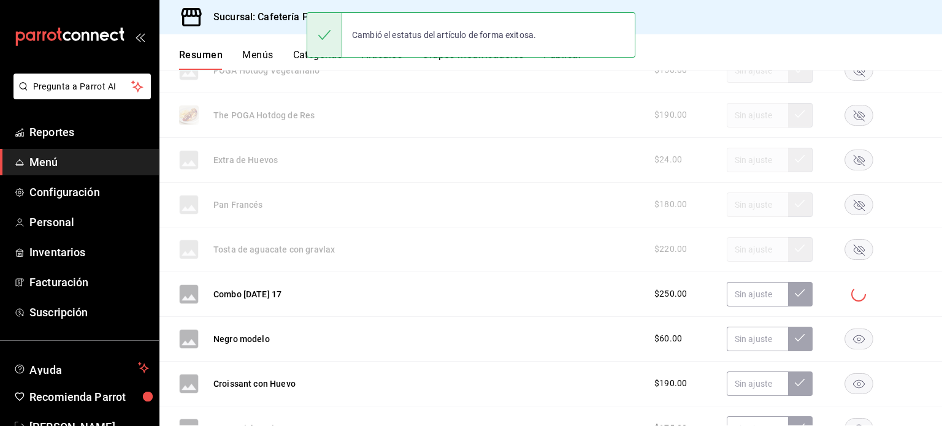
scroll to position [734, 0]
click at [857, 334] on rect "button" at bounding box center [859, 338] width 28 height 20
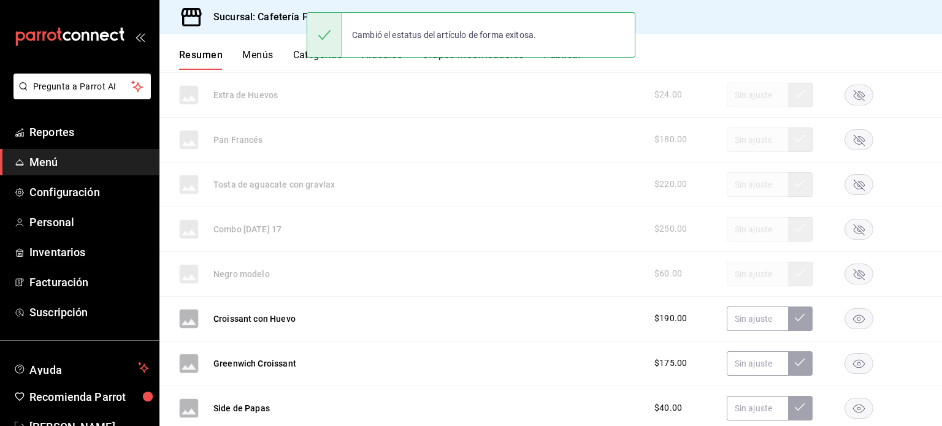
scroll to position [799, 0]
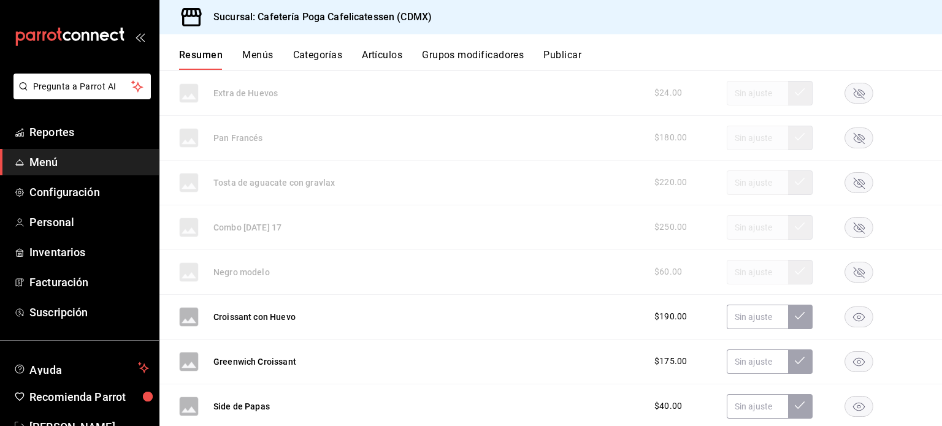
click at [857, 317] on rect "button" at bounding box center [859, 317] width 28 height 20
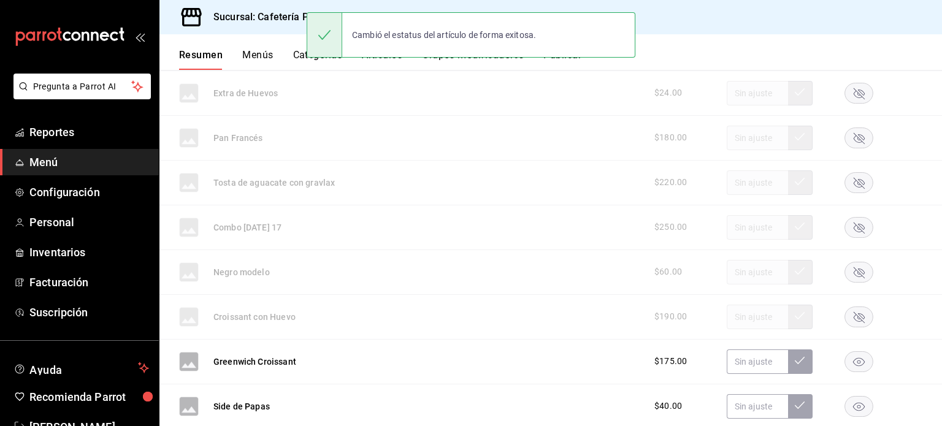
click at [847, 362] on rect "button" at bounding box center [859, 362] width 28 height 20
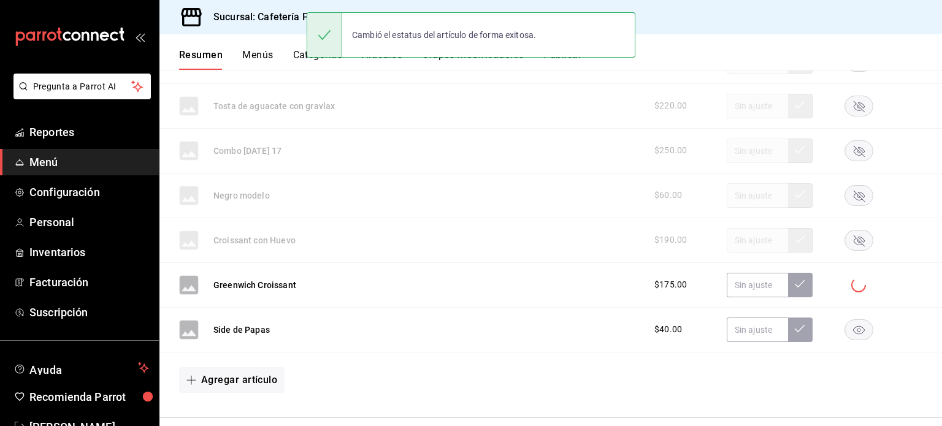
scroll to position [879, 0]
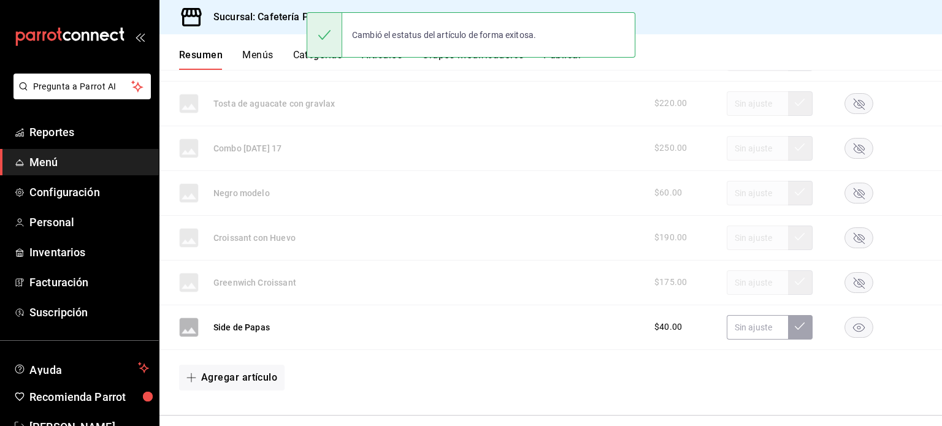
click at [856, 325] on rect "button" at bounding box center [859, 327] width 28 height 20
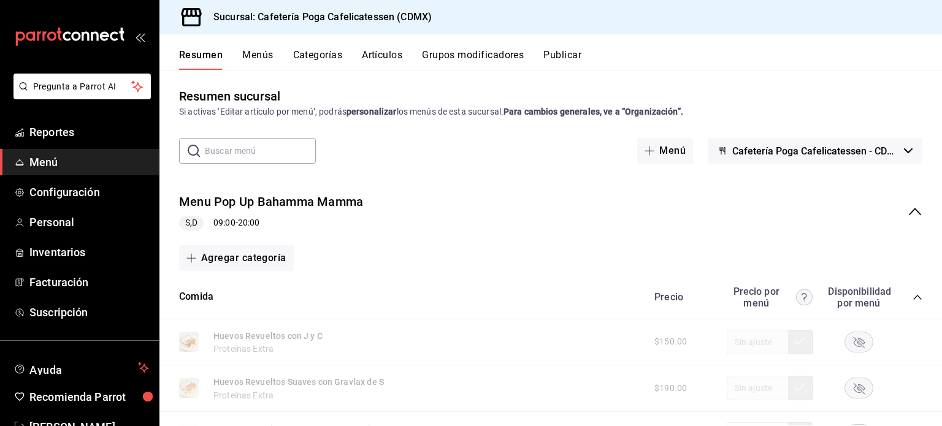
scroll to position [0, 0]
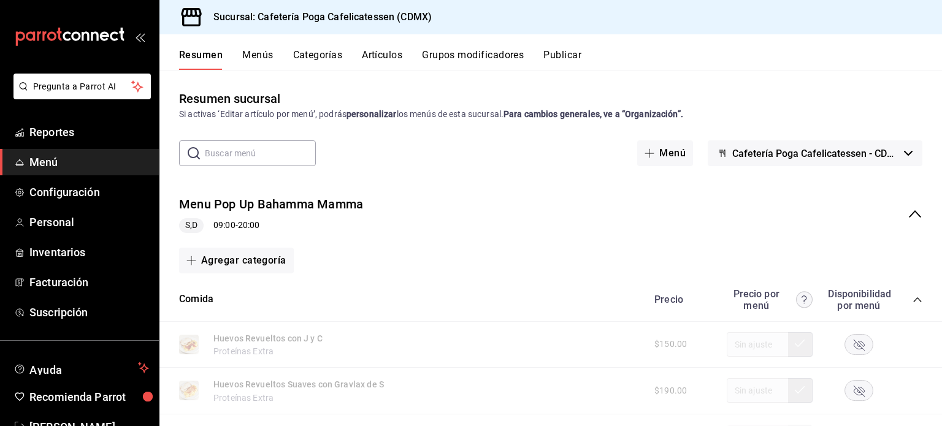
click at [493, 52] on button "Grupos modificadores" at bounding box center [473, 59] width 102 height 21
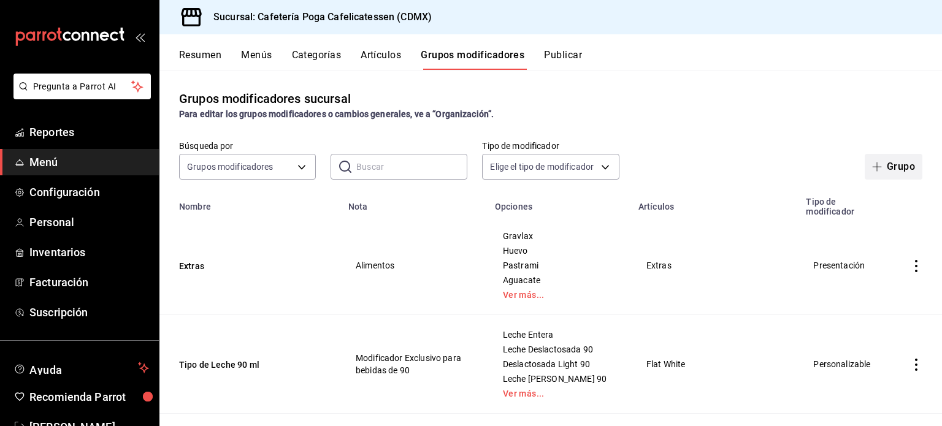
click at [901, 169] on button "Grupo" at bounding box center [894, 167] width 58 height 26
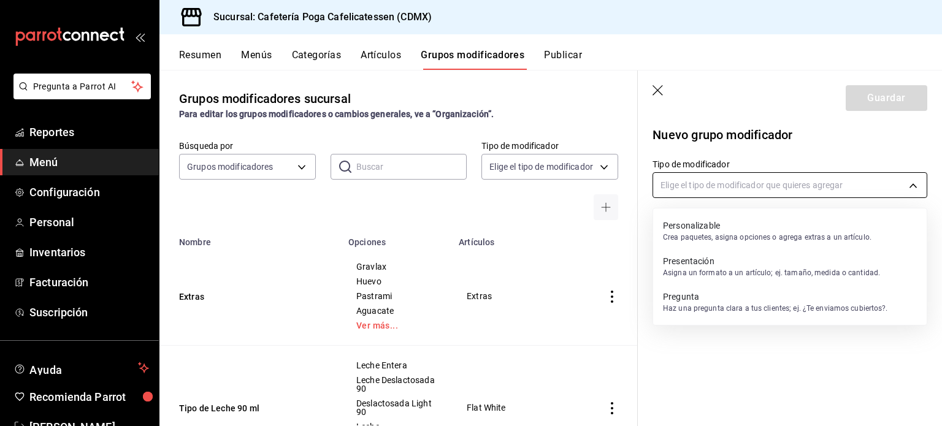
click at [748, 186] on body "Pregunta a Parrot AI Reportes Menú Configuración Personal Inventarios Facturaci…" at bounding box center [471, 213] width 942 height 426
click at [726, 234] on p "Crea paquetes, asigna opciones o agrega extras a un artículo." at bounding box center [767, 237] width 209 height 11
type input "CUSTOMIZABLE"
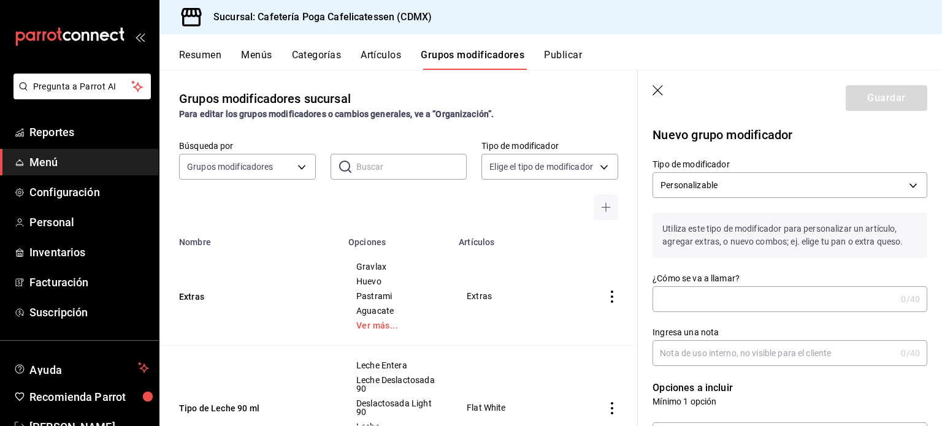
click at [714, 296] on input "¿Cómo se va a llamar?" at bounding box center [775, 299] width 244 height 25
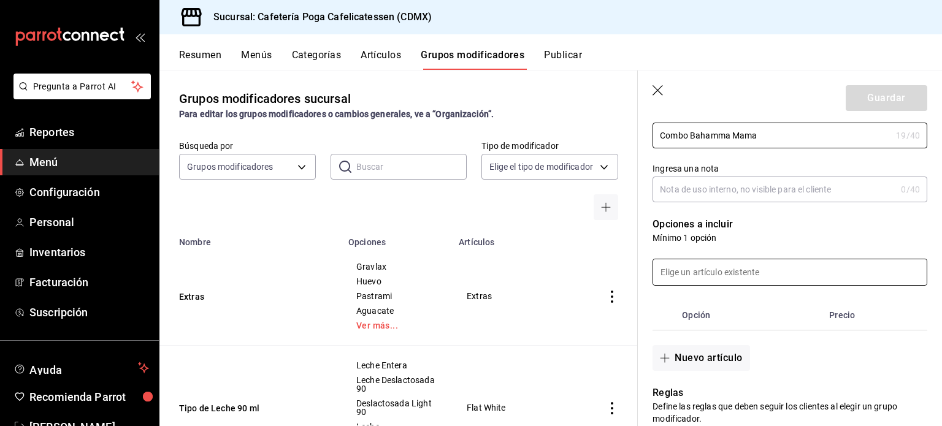
scroll to position [162, 0]
type input "Combo Bahamma Mama"
click at [694, 315] on th "Opción" at bounding box center [750, 316] width 147 height 29
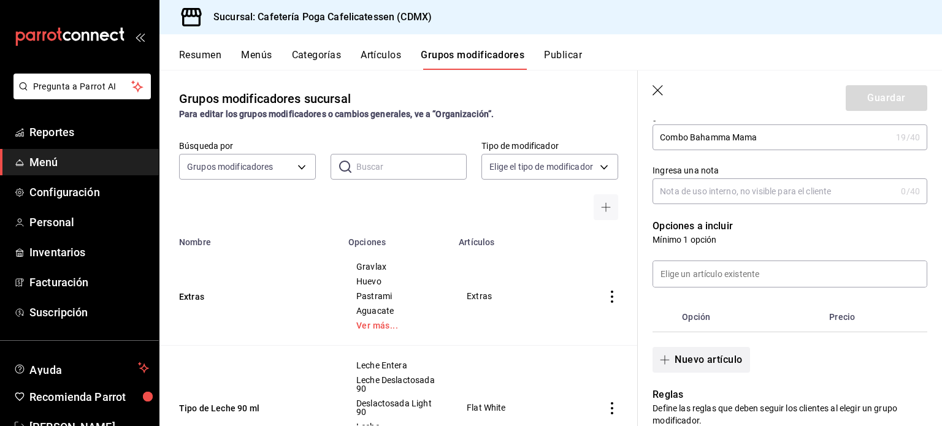
click at [696, 361] on button "Nuevo artículo" at bounding box center [701, 360] width 97 height 26
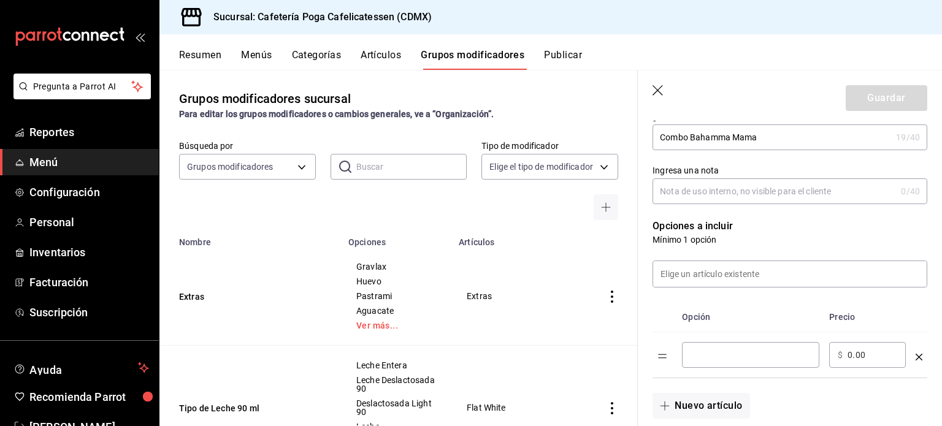
click at [711, 358] on input "optionsTable" at bounding box center [751, 355] width 120 height 12
click at [665, 309] on th "optionsTable" at bounding box center [665, 317] width 25 height 30
click at [693, 283] on input at bounding box center [790, 274] width 274 height 26
click at [916, 356] on icon "optionsTable" at bounding box center [919, 357] width 7 height 7
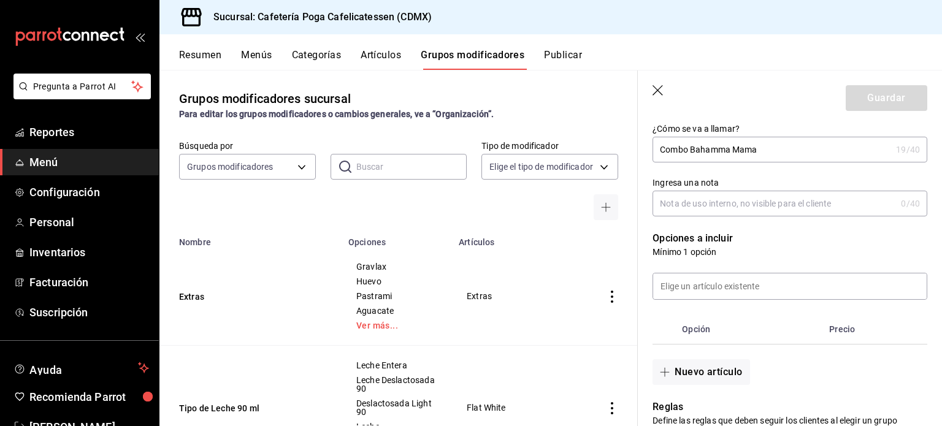
scroll to position [147, 0]
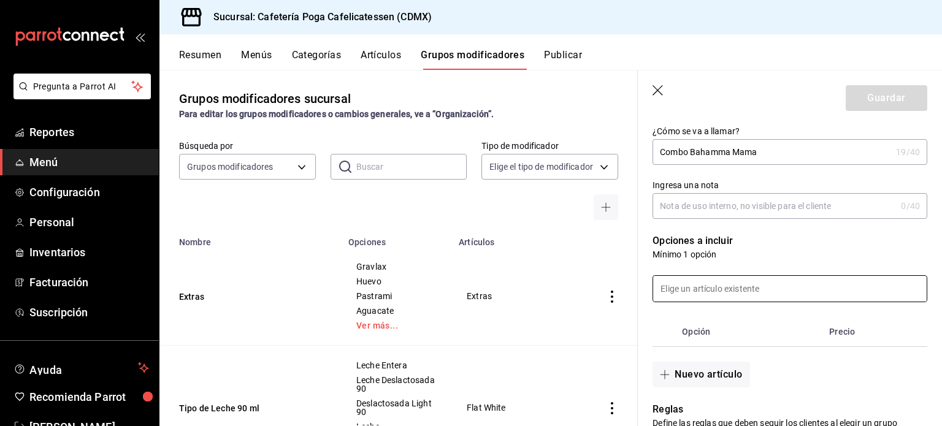
click at [742, 296] on input at bounding box center [790, 289] width 274 height 26
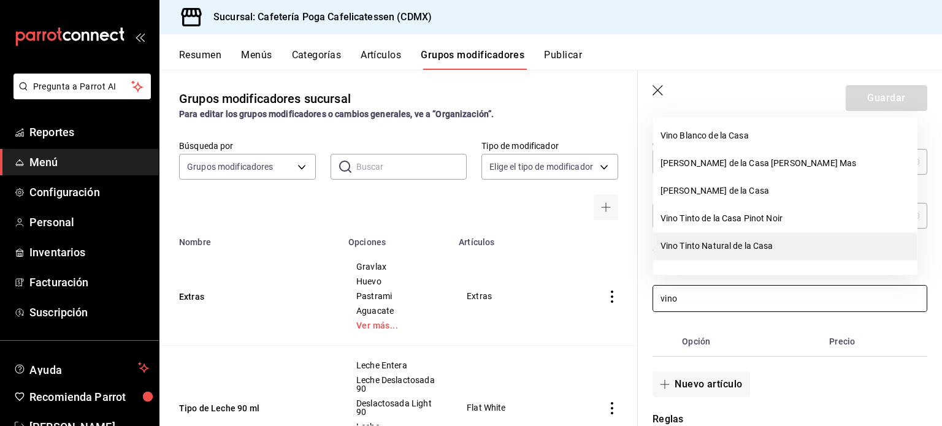
scroll to position [125, 0]
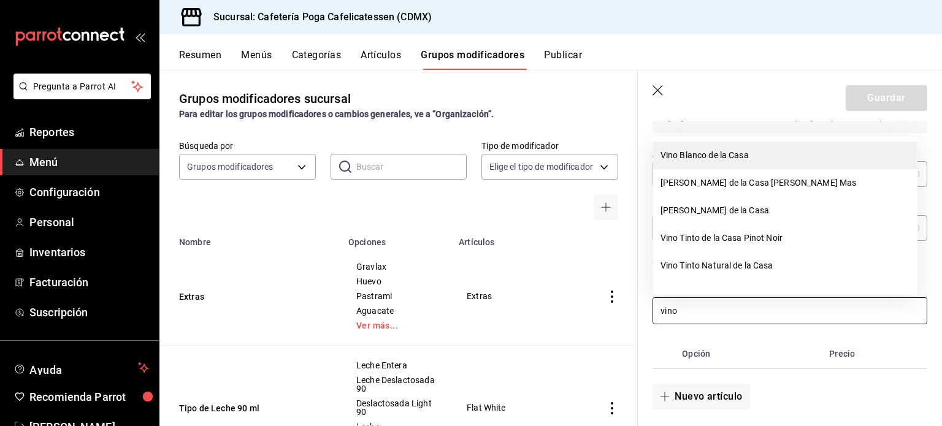
click at [712, 154] on li "Vino Blanco de la Casa" at bounding box center [785, 156] width 264 height 28
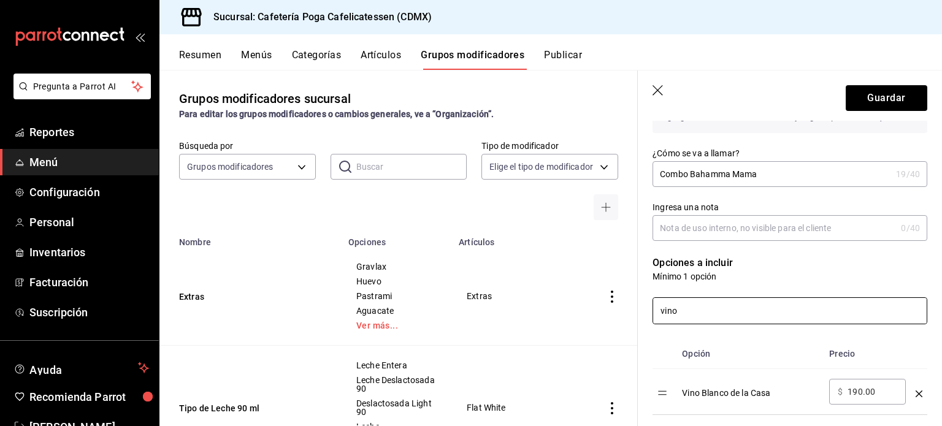
click at [709, 321] on input "vino" at bounding box center [790, 311] width 274 height 26
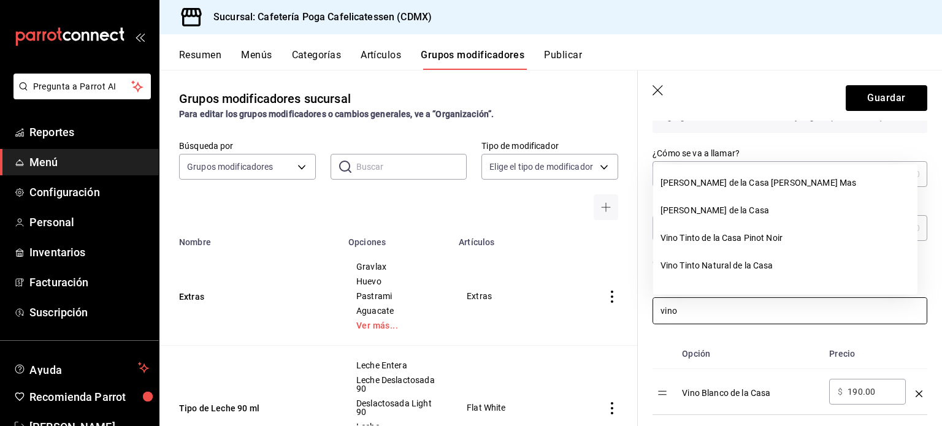
click at [696, 309] on input "vino" at bounding box center [790, 311] width 274 height 26
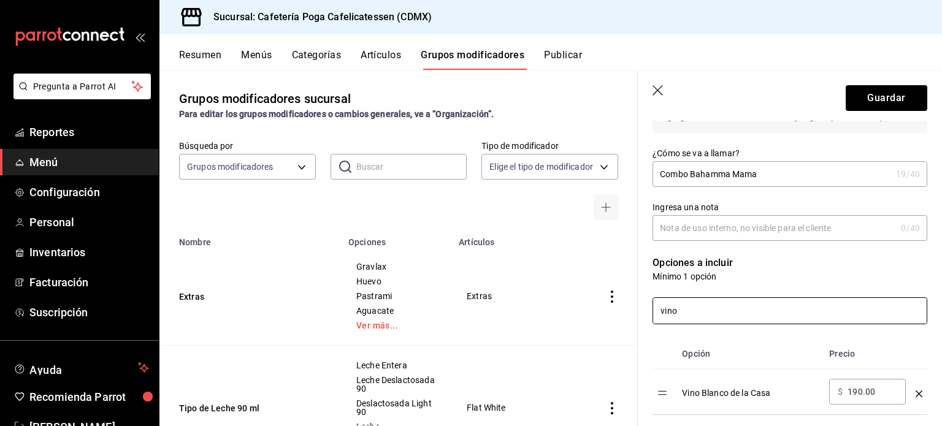
click at [696, 309] on input "vino" at bounding box center [790, 311] width 274 height 26
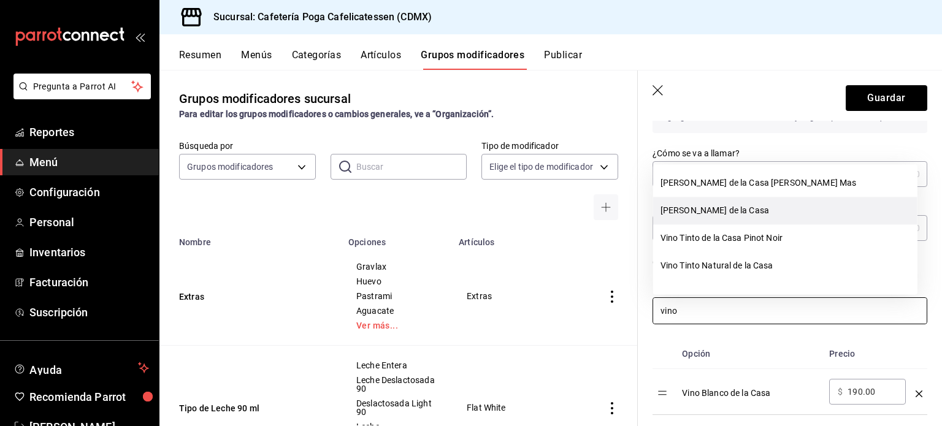
click at [704, 213] on li "[PERSON_NAME] de la Casa" at bounding box center [785, 211] width 264 height 28
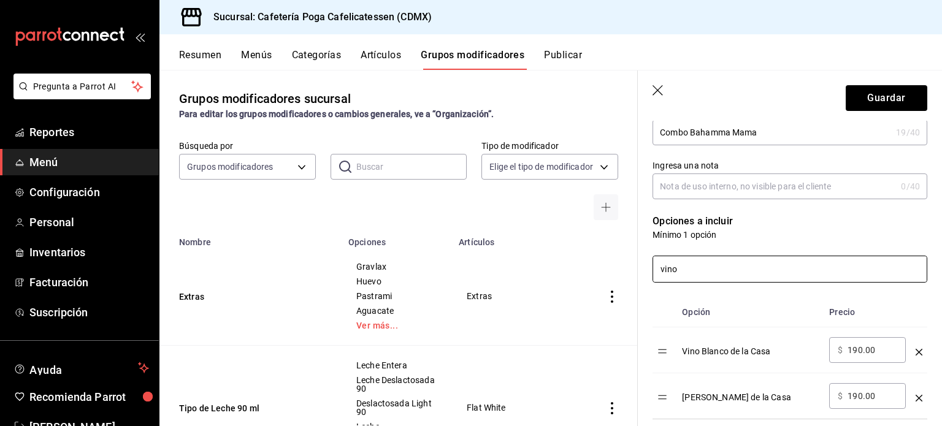
scroll to position [211, 0]
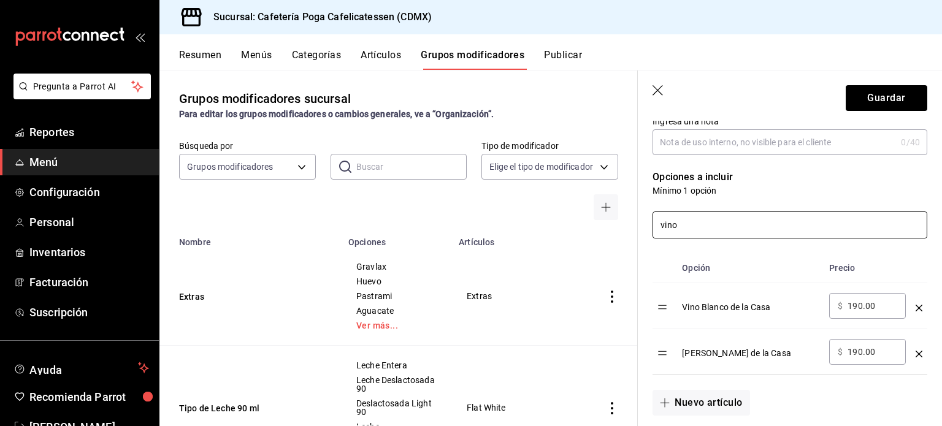
click at [707, 235] on input "vino" at bounding box center [790, 225] width 274 height 26
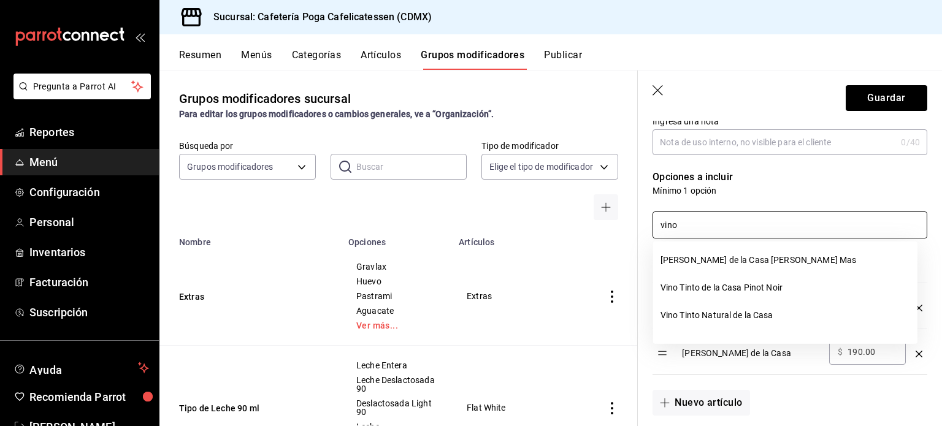
click at [714, 228] on input "vino" at bounding box center [790, 225] width 274 height 26
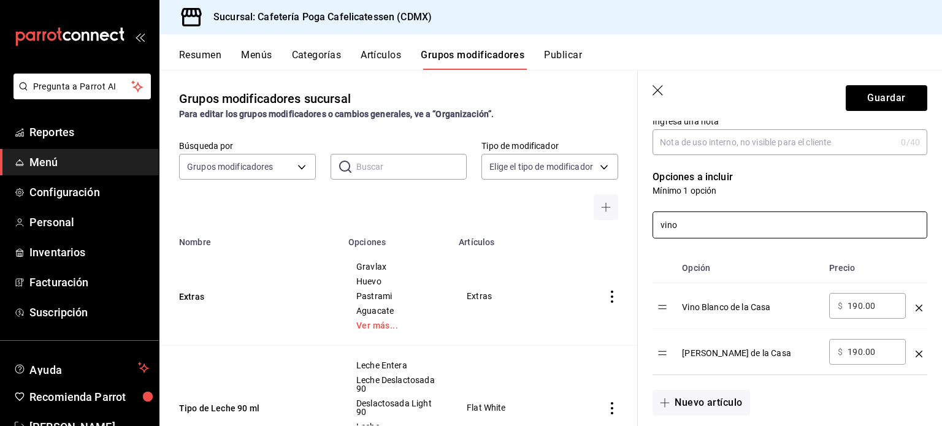
click at [714, 228] on input "vino" at bounding box center [790, 225] width 274 height 26
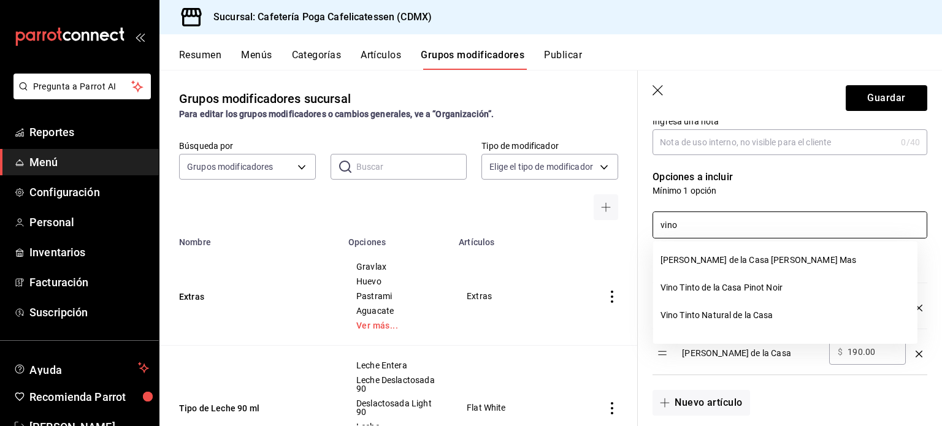
click at [714, 228] on input "vino" at bounding box center [790, 225] width 274 height 26
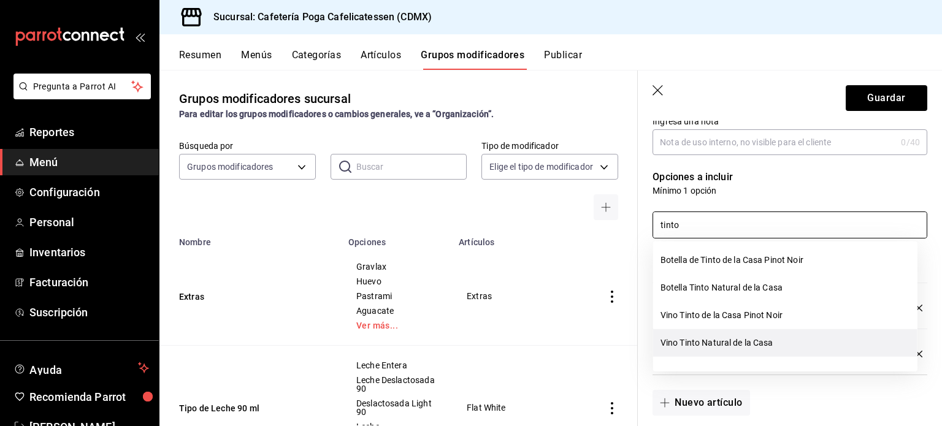
click at [709, 345] on li "Vino Tinto Natural de la Casa" at bounding box center [785, 343] width 264 height 28
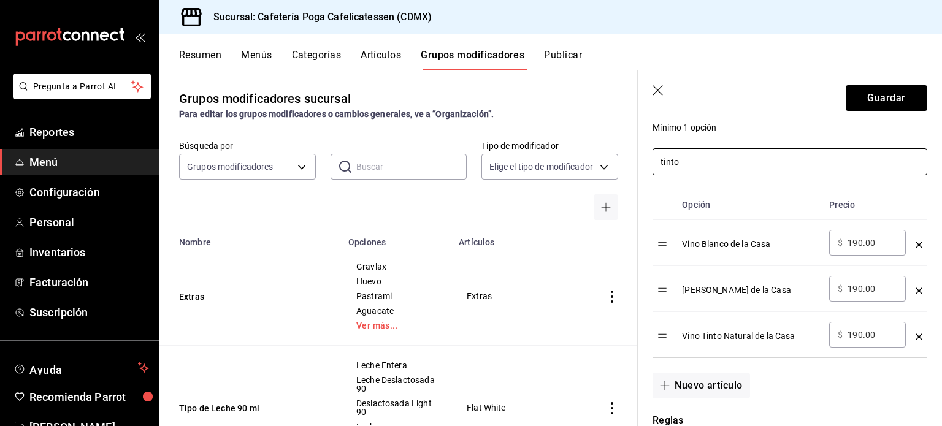
scroll to position [277, 0]
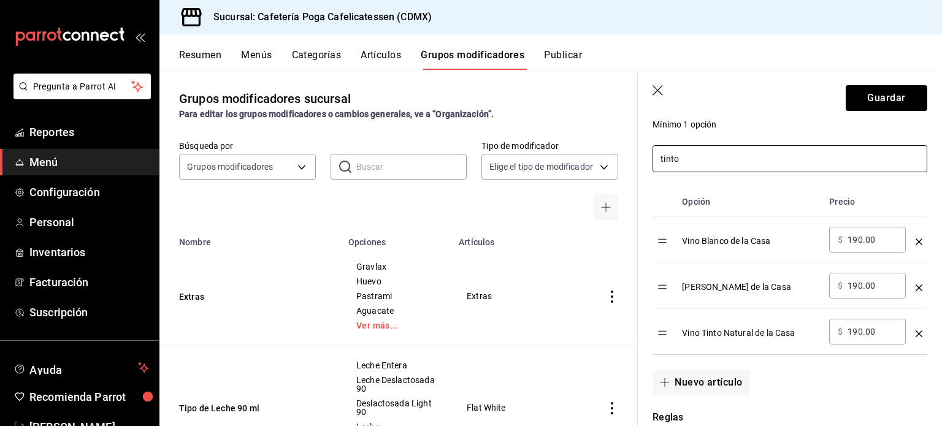
type input "tinto"
click at [852, 239] on input "190.00" at bounding box center [873, 240] width 50 height 12
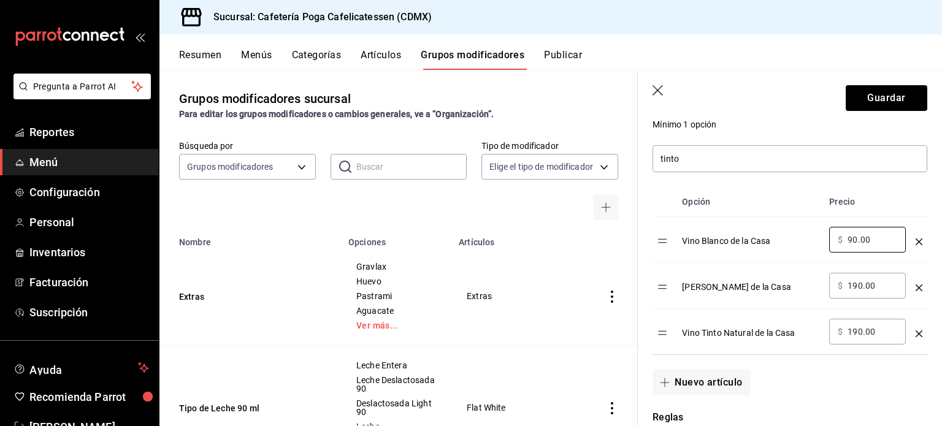
type input "90.00"
click at [851, 285] on input "190.00" at bounding box center [873, 286] width 50 height 12
type input "90.00"
click at [853, 332] on input "190.00" at bounding box center [873, 332] width 50 height 12
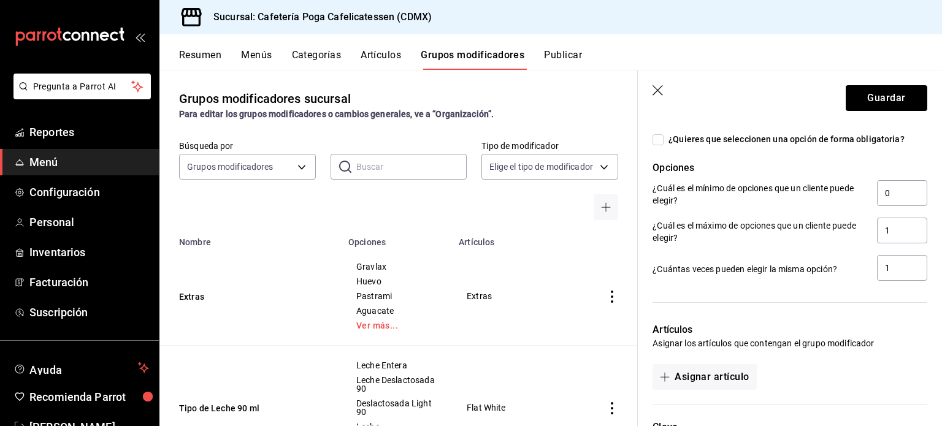
scroll to position [682, 0]
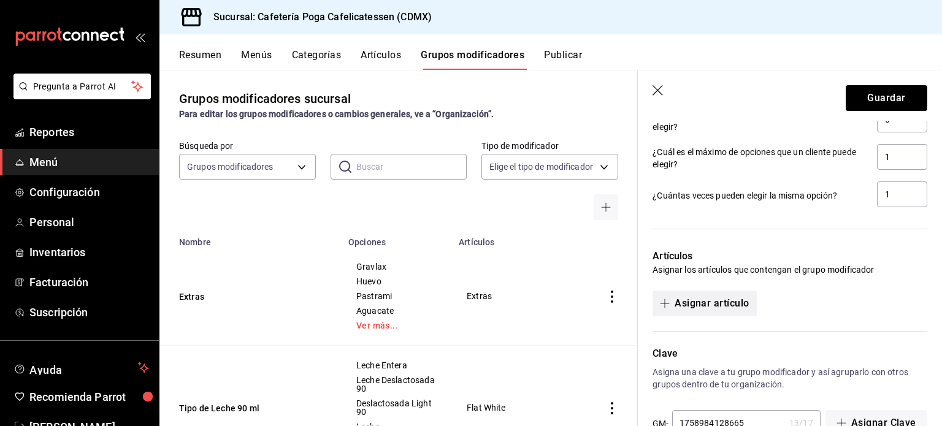
type input "90.00"
click at [717, 300] on button "Asignar artículo" at bounding box center [705, 304] width 104 height 26
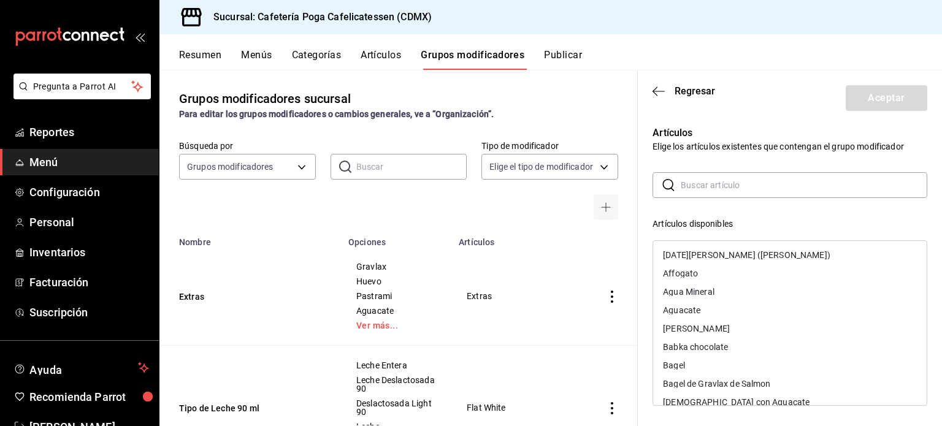
click at [704, 187] on input "text" at bounding box center [804, 185] width 247 height 25
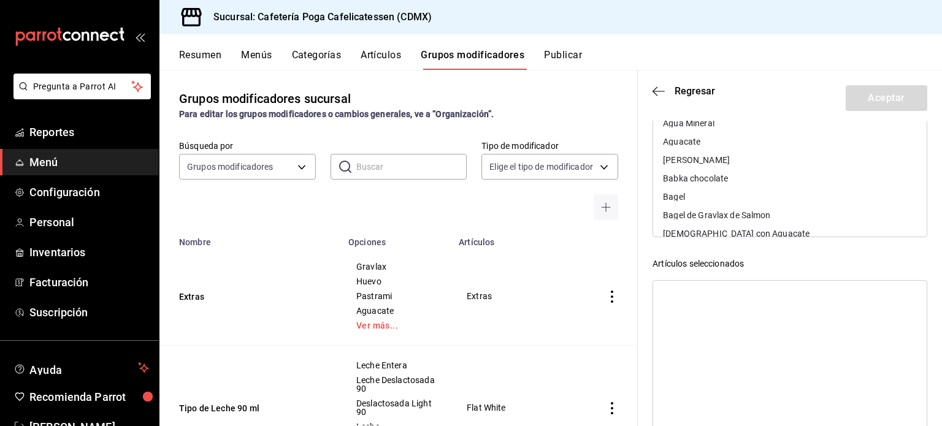
scroll to position [109, 0]
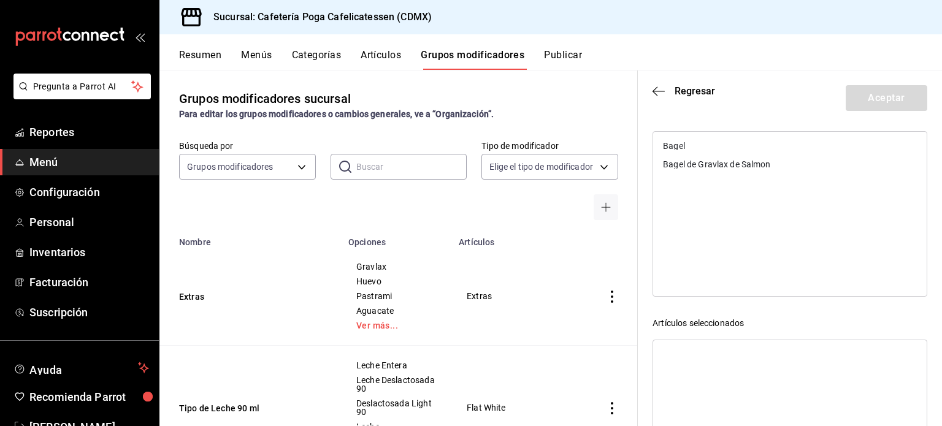
click at [717, 162] on div "Bagel de Gravlax de Salmon" at bounding box center [716, 164] width 107 height 9
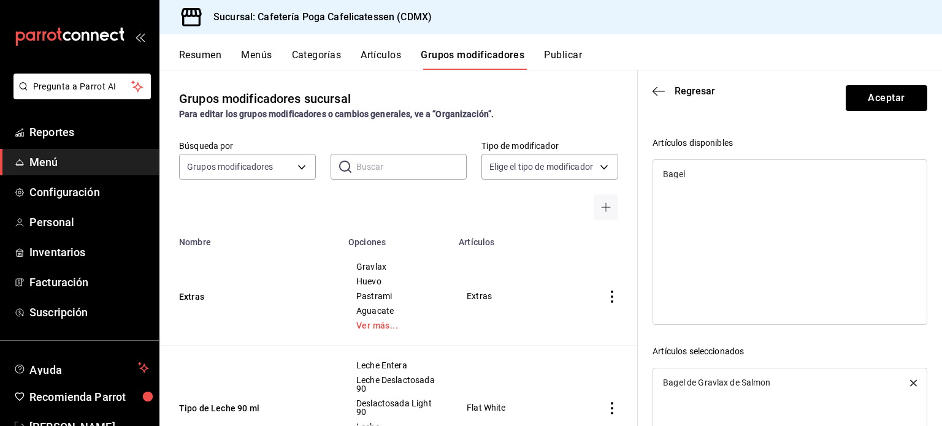
scroll to position [0, 0]
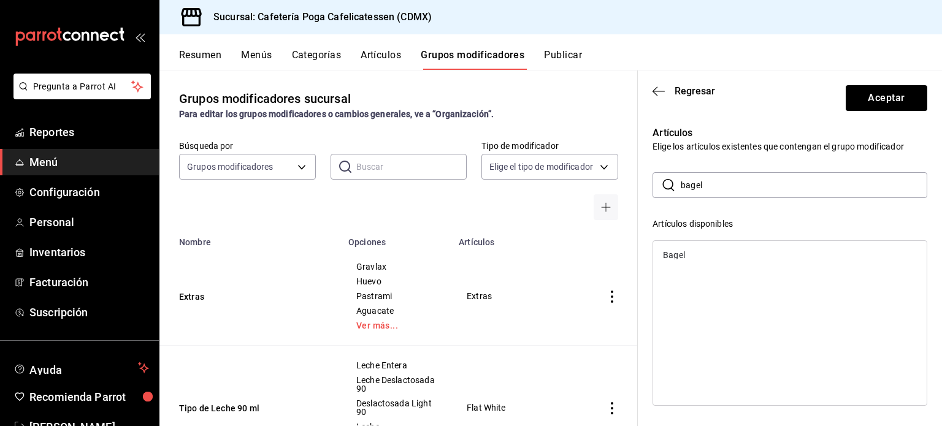
click at [714, 182] on input "bagel" at bounding box center [804, 185] width 247 height 25
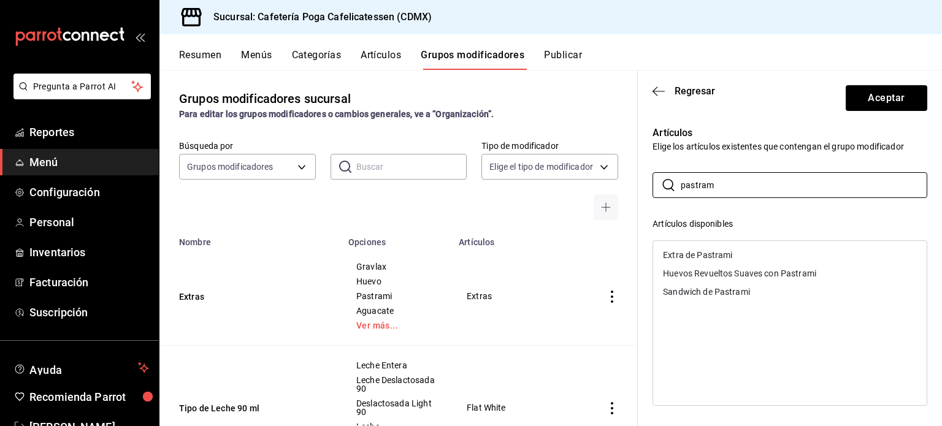
type input "pastram"
click at [714, 293] on div "Sandwich de Pastrami" at bounding box center [706, 292] width 87 height 9
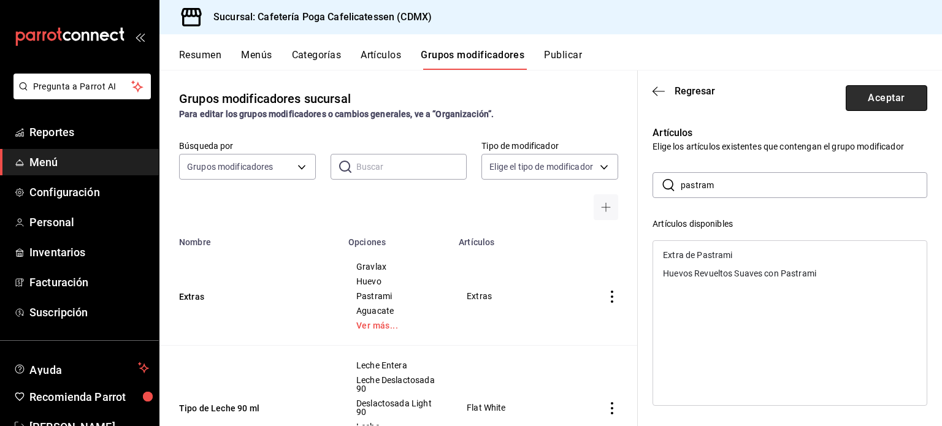
click at [864, 95] on button "Aceptar" at bounding box center [887, 98] width 82 height 26
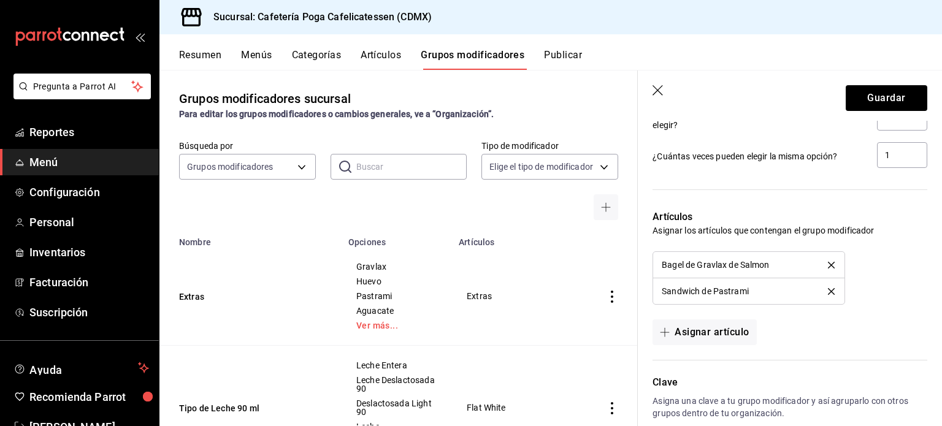
scroll to position [785, 0]
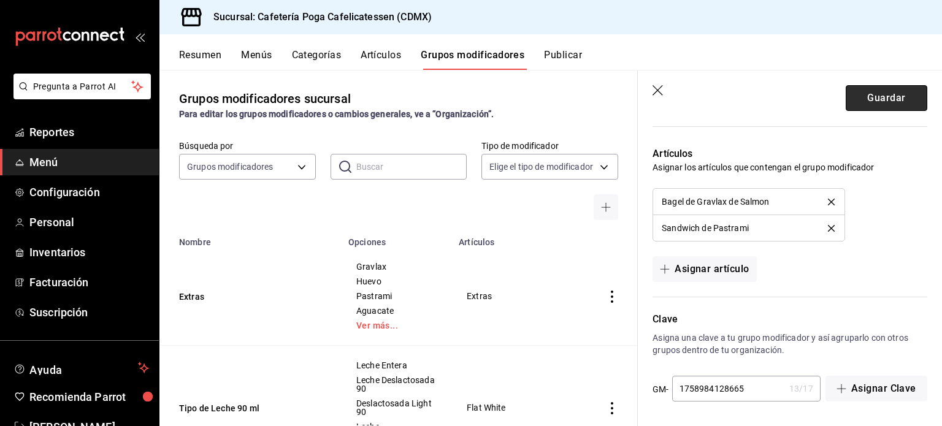
click at [888, 97] on button "Guardar" at bounding box center [887, 98] width 82 height 26
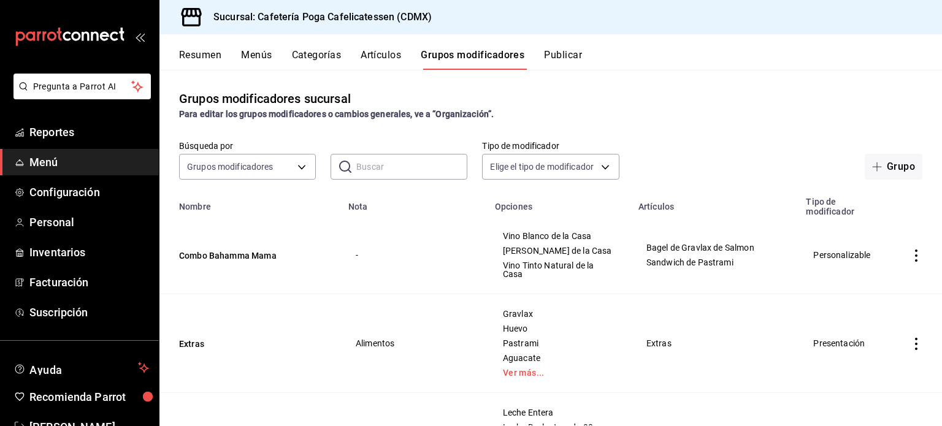
click at [262, 53] on button "Menús" at bounding box center [256, 59] width 31 height 21
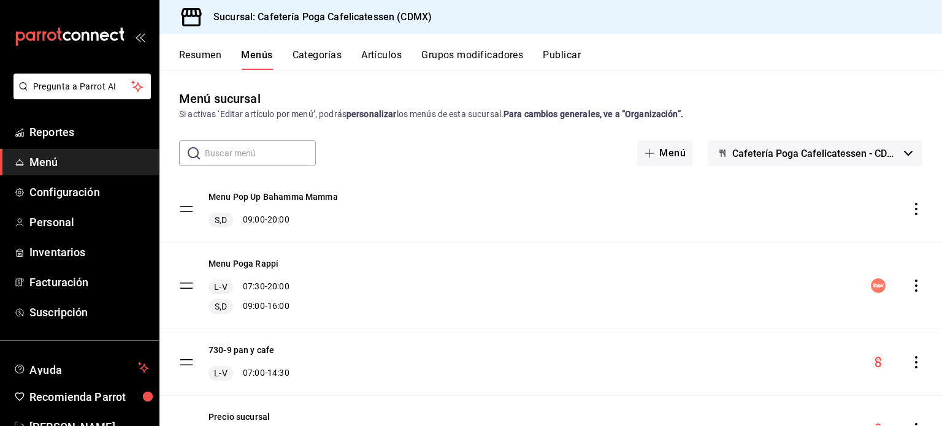
click at [910, 210] on icon "actions" at bounding box center [916, 209] width 12 height 12
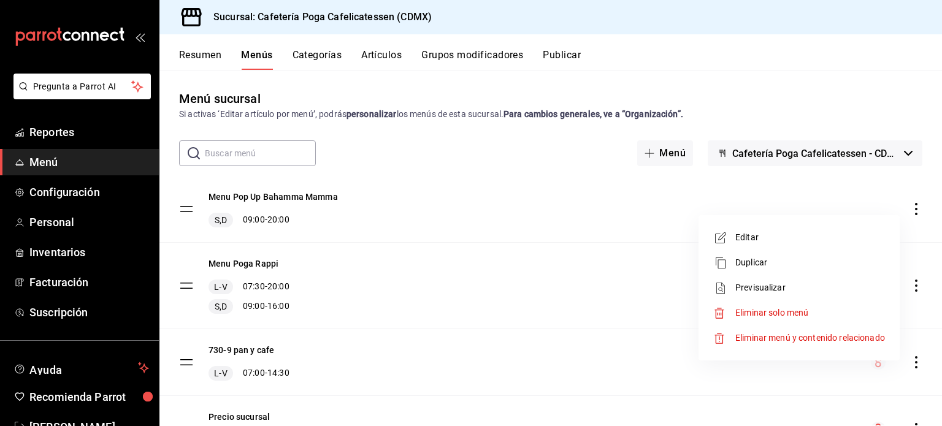
click at [909, 209] on div at bounding box center [471, 213] width 942 height 426
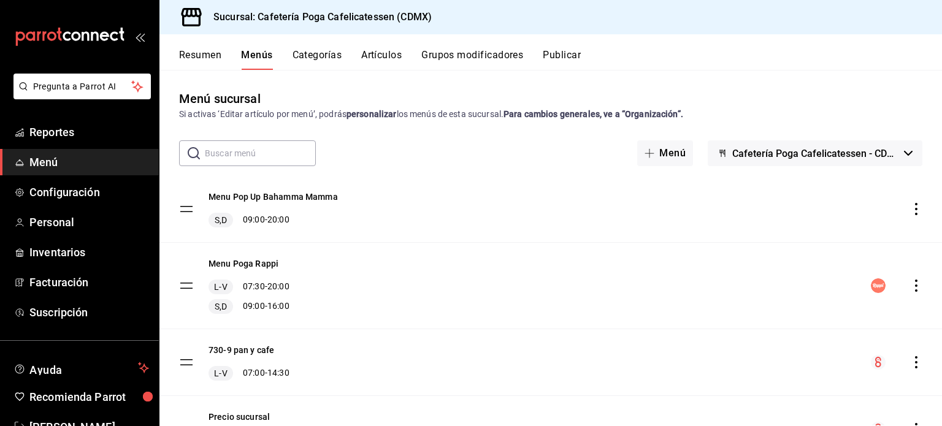
click at [910, 209] on icon "actions" at bounding box center [916, 209] width 12 height 12
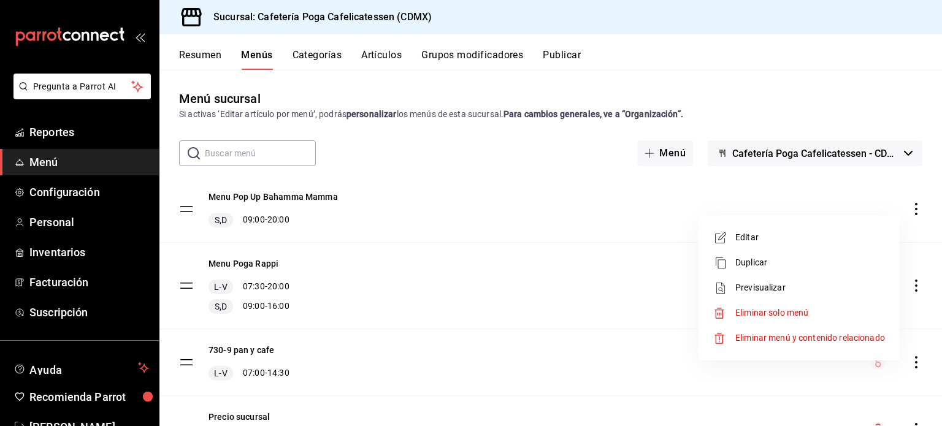
click at [766, 234] on span "Editar" at bounding box center [811, 237] width 150 height 13
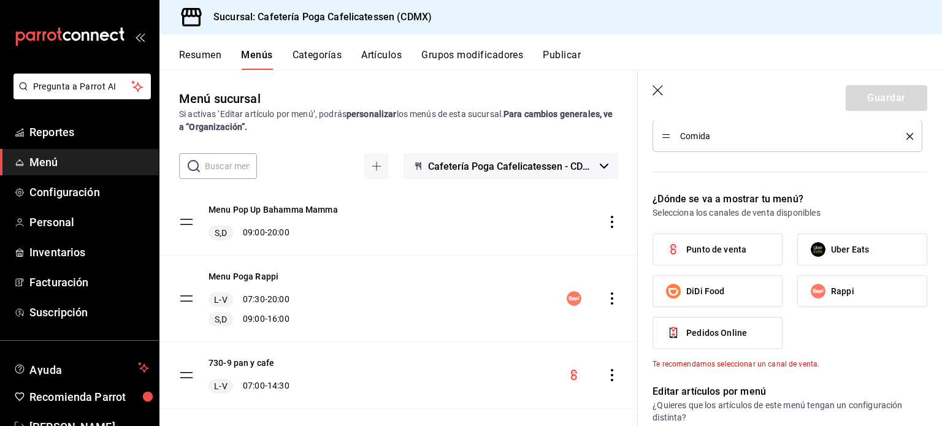
scroll to position [434, 0]
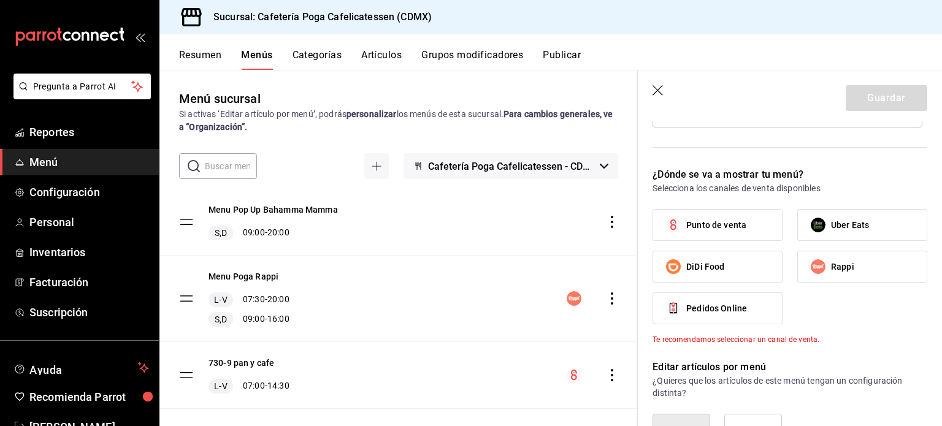
click at [734, 232] on label "Punto de venta" at bounding box center [717, 225] width 129 height 31
click at [687, 232] on input "Punto de venta" at bounding box center [674, 225] width 26 height 26
checkbox input "true"
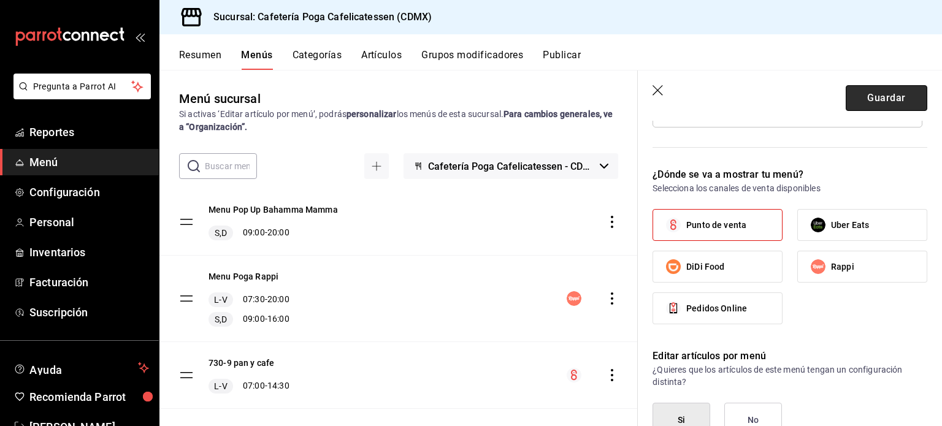
click at [861, 104] on button "Guardar" at bounding box center [887, 98] width 82 height 26
